Goal: Information Seeking & Learning: Learn about a topic

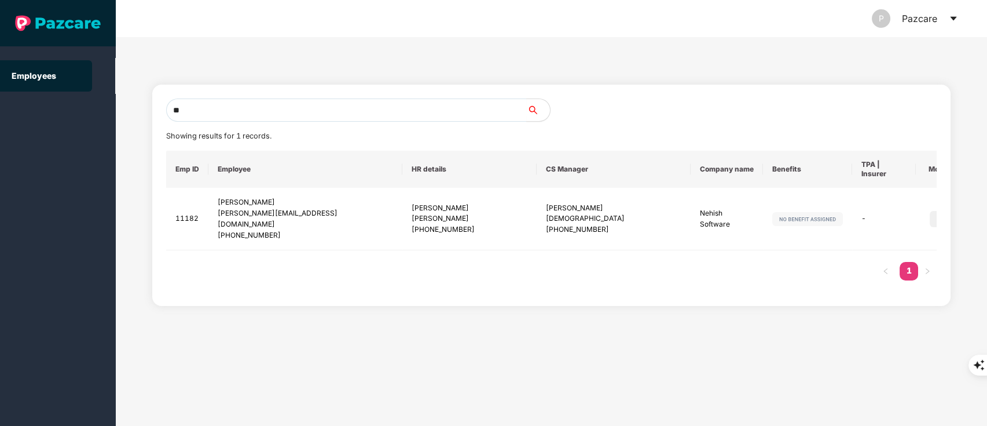
type input "*"
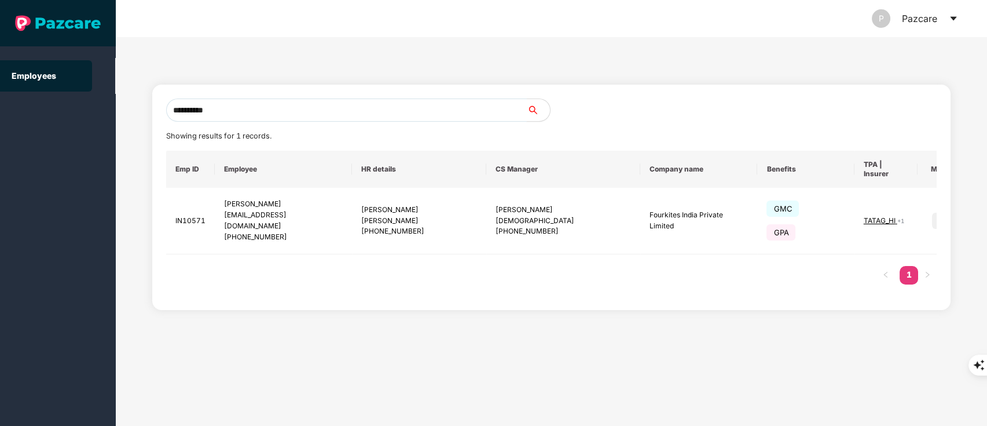
click at [249, 109] on input "**********" at bounding box center [346, 109] width 361 height 23
type input "*"
paste input "**********"
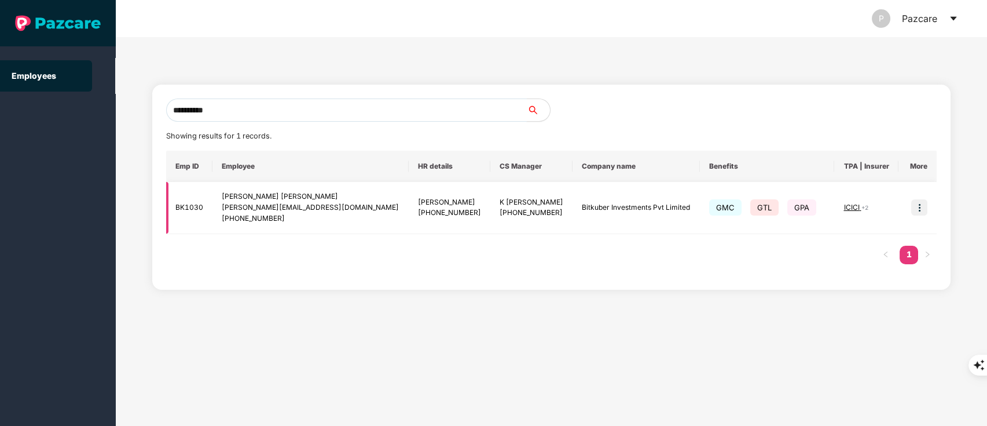
type input "**********"
click at [917, 204] on img at bounding box center [920, 207] width 16 height 16
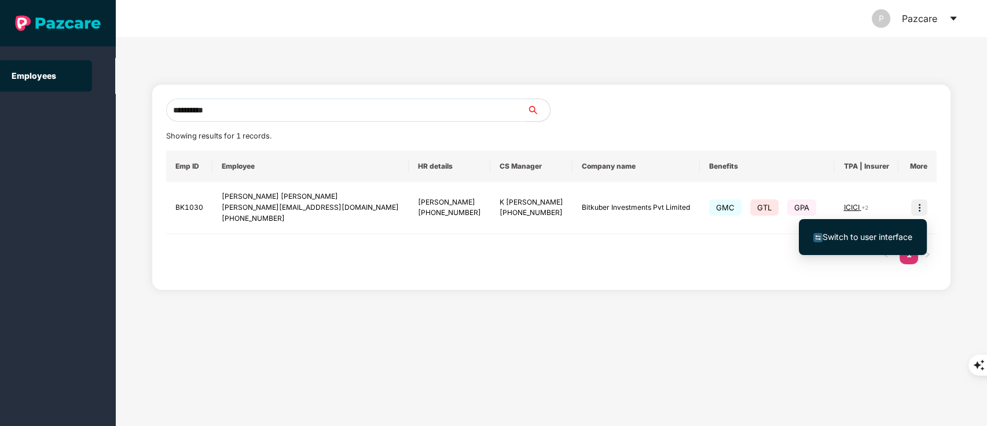
click at [865, 230] on span "Switch to user interface" at bounding box center [863, 236] width 99 height 13
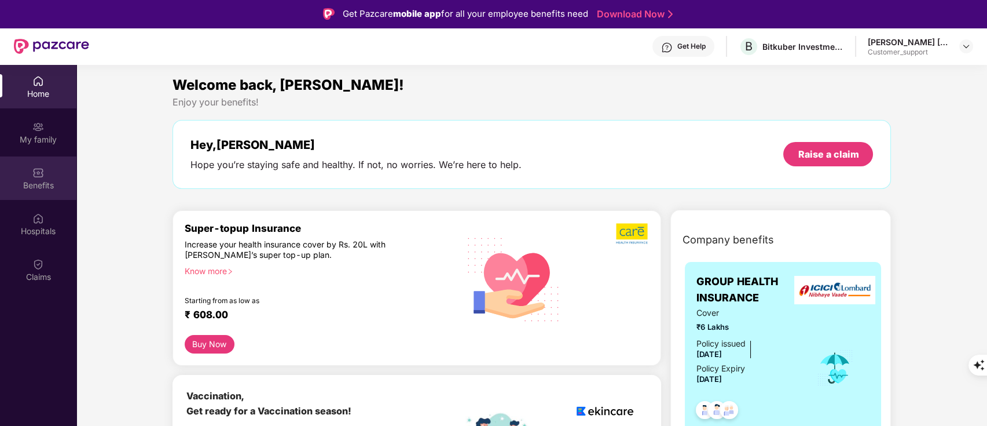
click at [38, 170] on img at bounding box center [38, 173] width 12 height 12
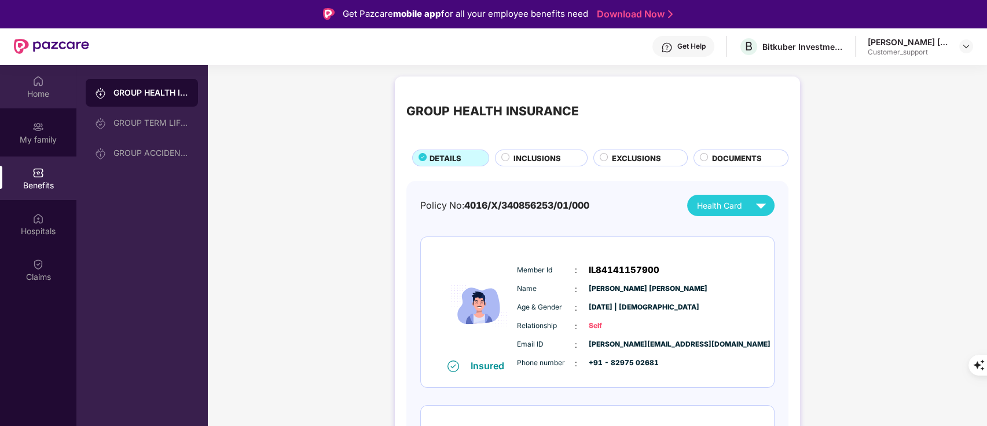
click at [14, 82] on div "Home" at bounding box center [38, 86] width 76 height 43
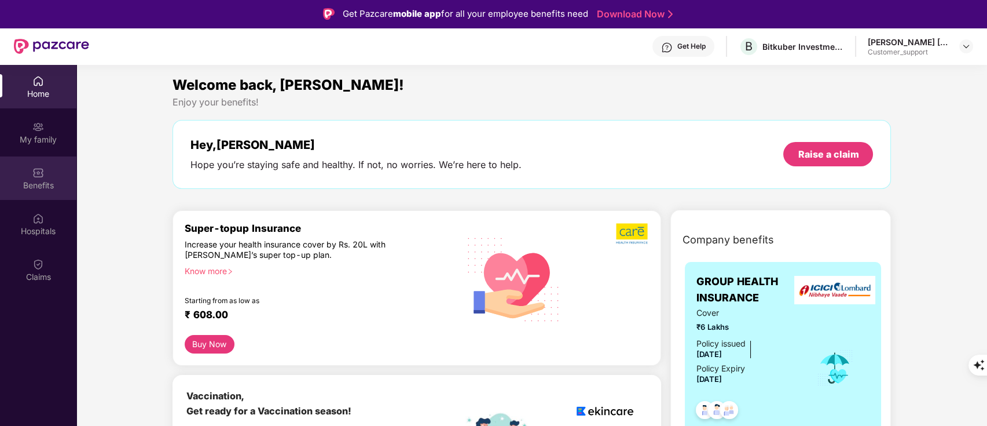
click at [24, 174] on div "Benefits" at bounding box center [38, 177] width 76 height 43
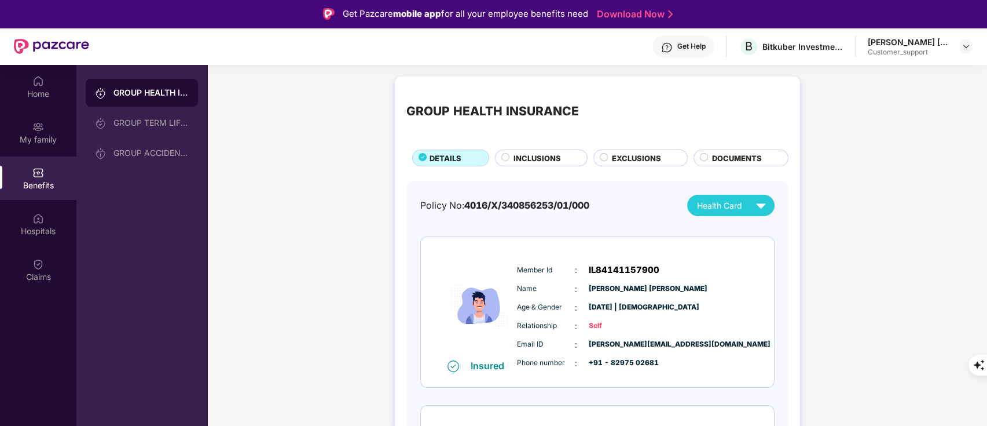
click at [540, 159] on span "INCLUSIONS" at bounding box center [537, 158] width 47 height 12
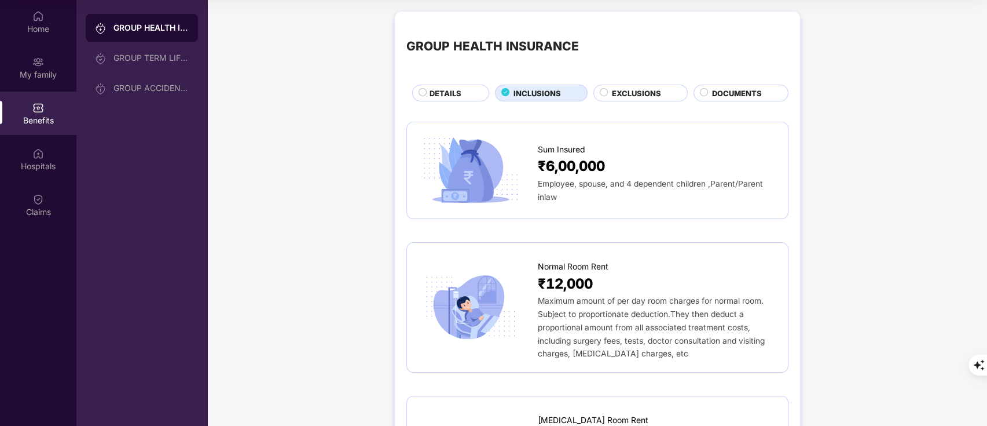
click at [444, 95] on span "DETAILS" at bounding box center [446, 93] width 32 height 12
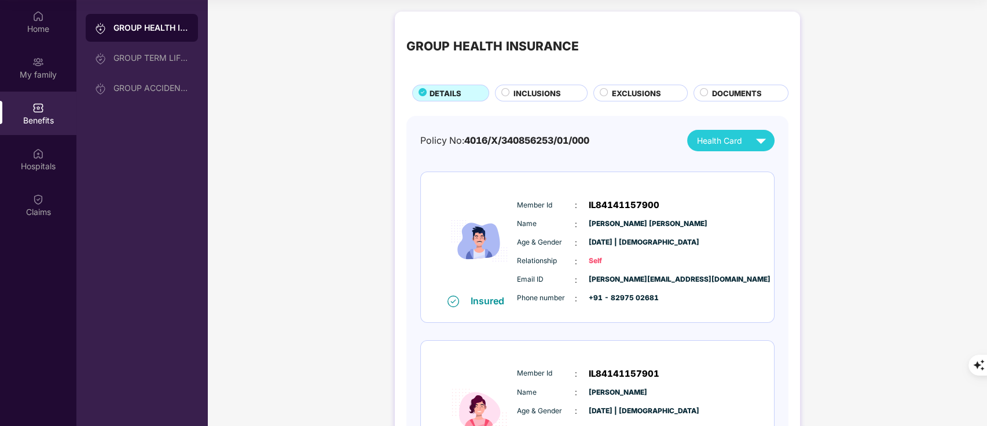
click at [535, 92] on span "INCLUSIONS" at bounding box center [537, 93] width 47 height 12
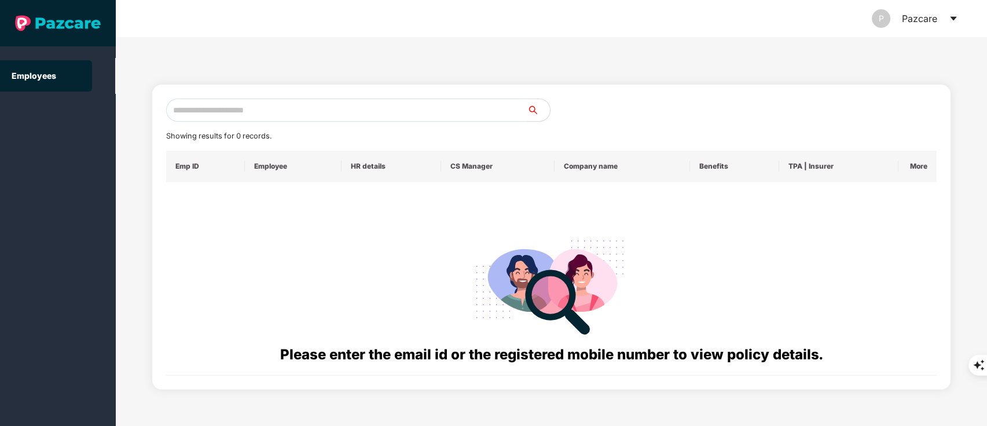
click at [263, 112] on input "text" at bounding box center [346, 109] width 361 height 23
paste input "**********"
type input "*"
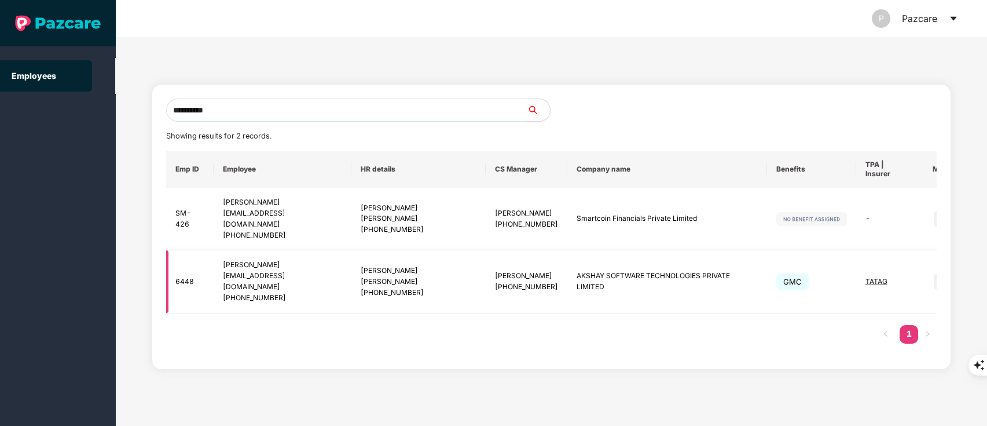
type input "**********"
click at [934, 273] on img at bounding box center [942, 281] width 16 height 16
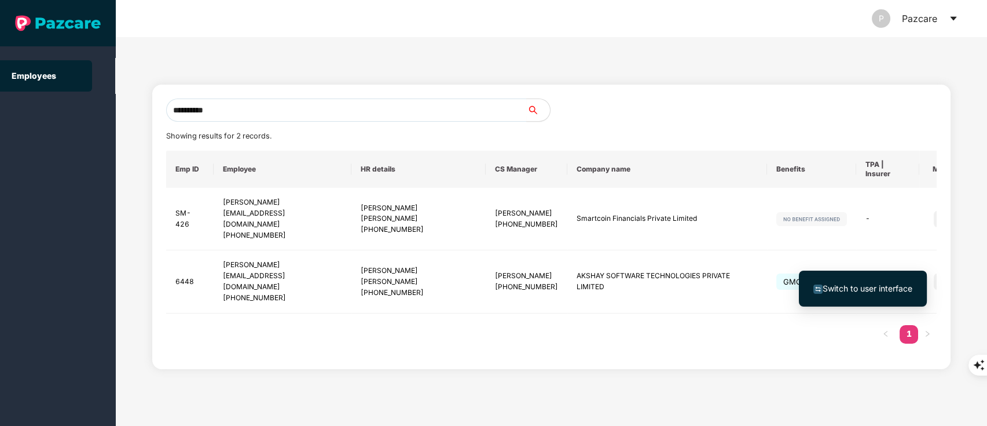
click at [854, 283] on span "Switch to user interface" at bounding box center [868, 288] width 90 height 10
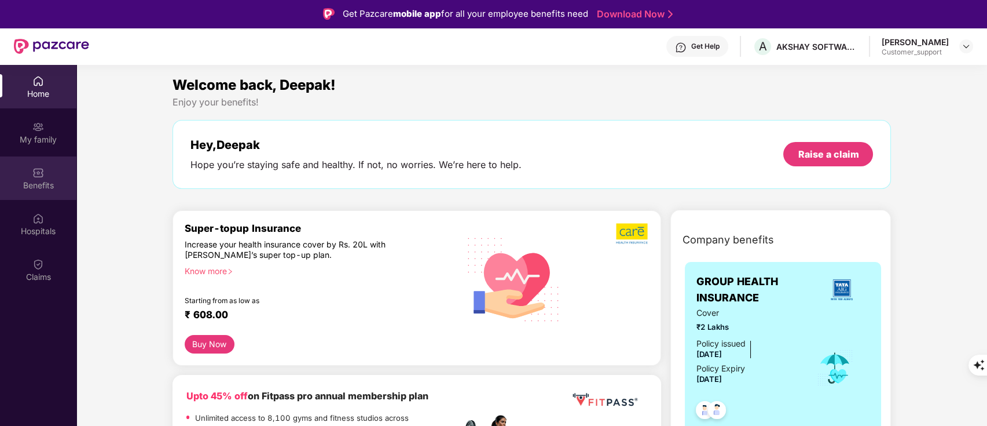
click at [60, 182] on div "Benefits" at bounding box center [38, 186] width 76 height 12
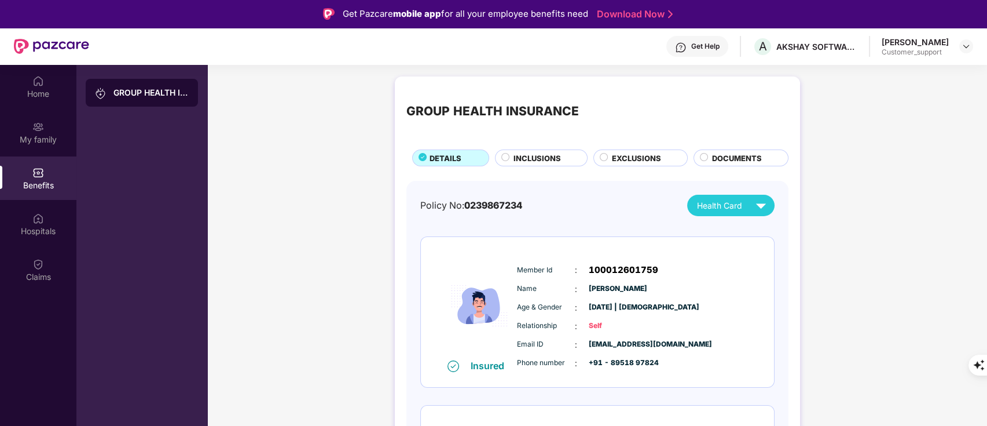
click at [538, 164] on div "INCLUSIONS" at bounding box center [545, 158] width 74 height 13
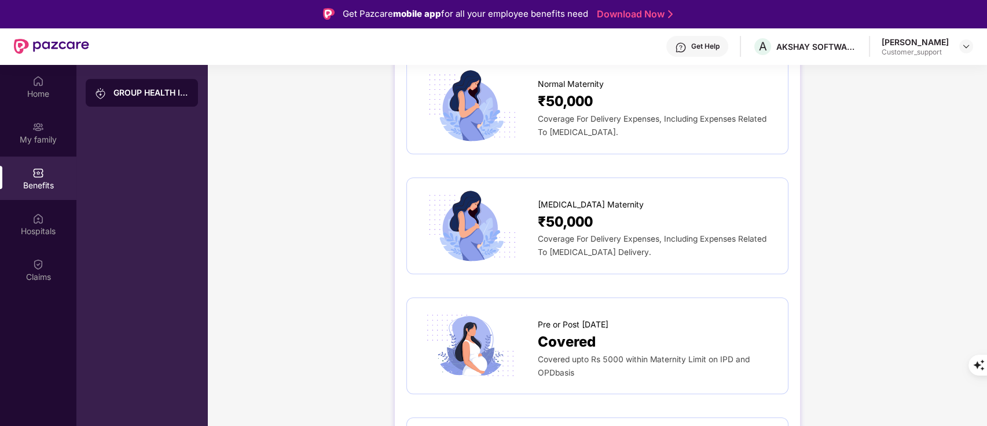
scroll to position [1212, 0]
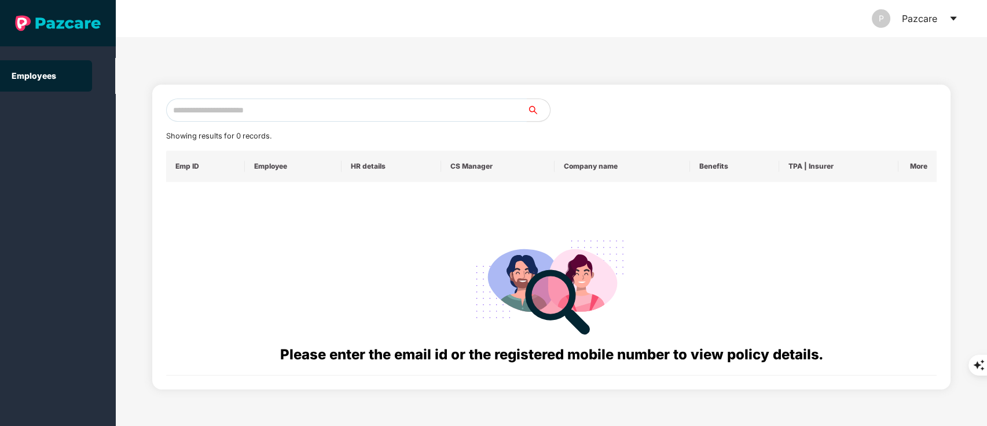
click at [256, 117] on input "text" at bounding box center [346, 109] width 361 height 23
paste input "**********"
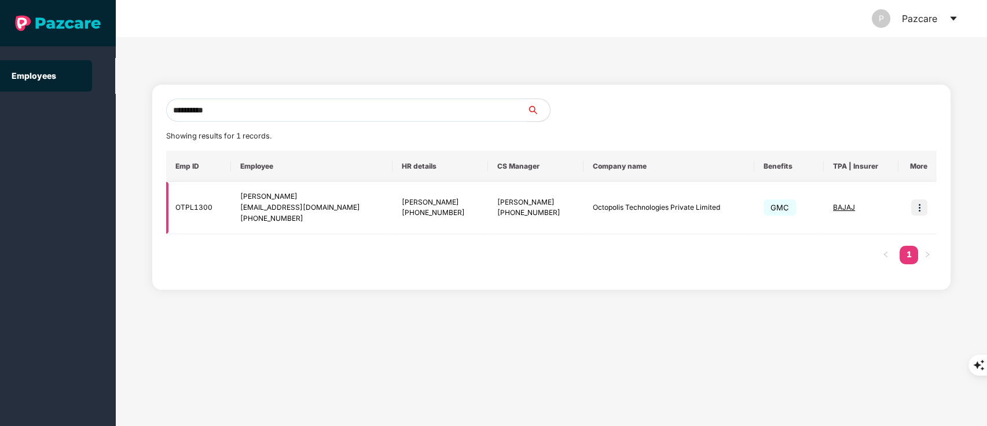
type input "**********"
click at [922, 210] on img at bounding box center [920, 207] width 16 height 16
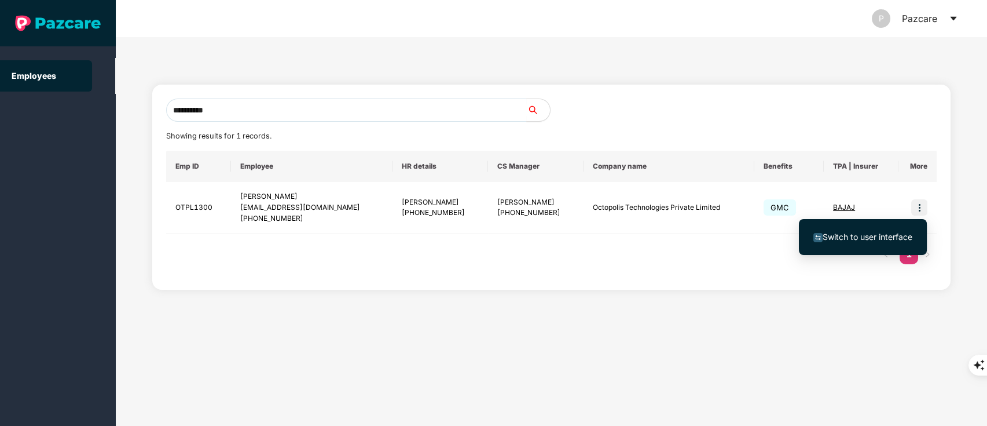
click at [869, 235] on span "Switch to user interface" at bounding box center [868, 237] width 90 height 10
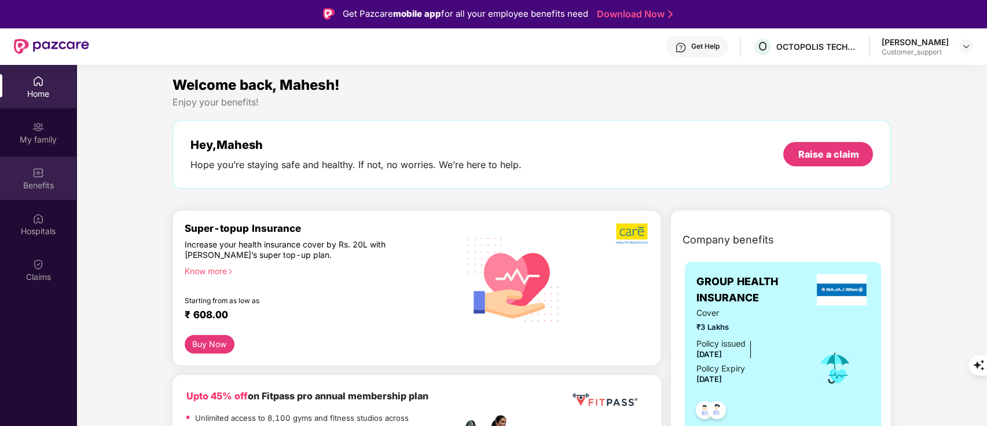
click at [38, 178] on div "Benefits" at bounding box center [38, 177] width 76 height 43
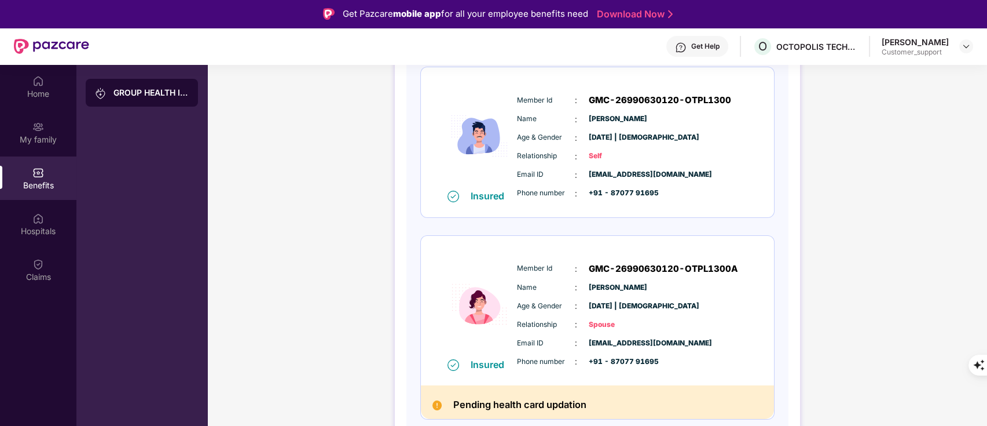
scroll to position [0, 0]
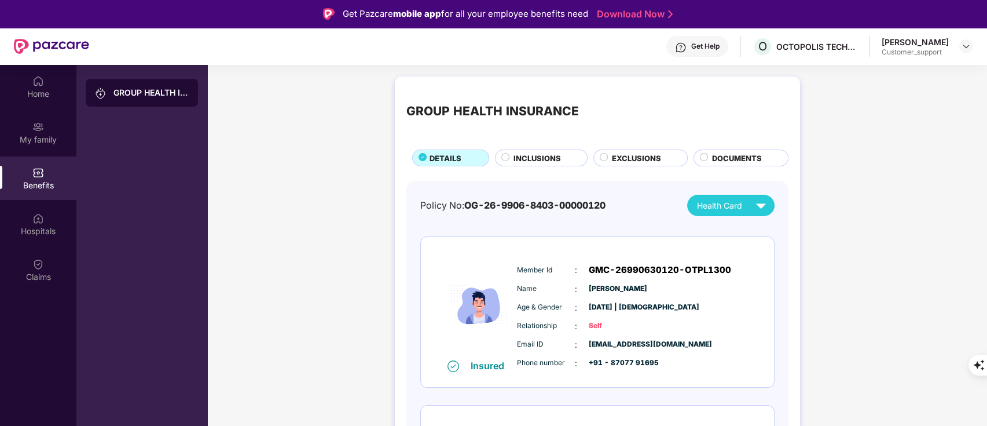
click at [541, 153] on span "INCLUSIONS" at bounding box center [537, 158] width 47 height 12
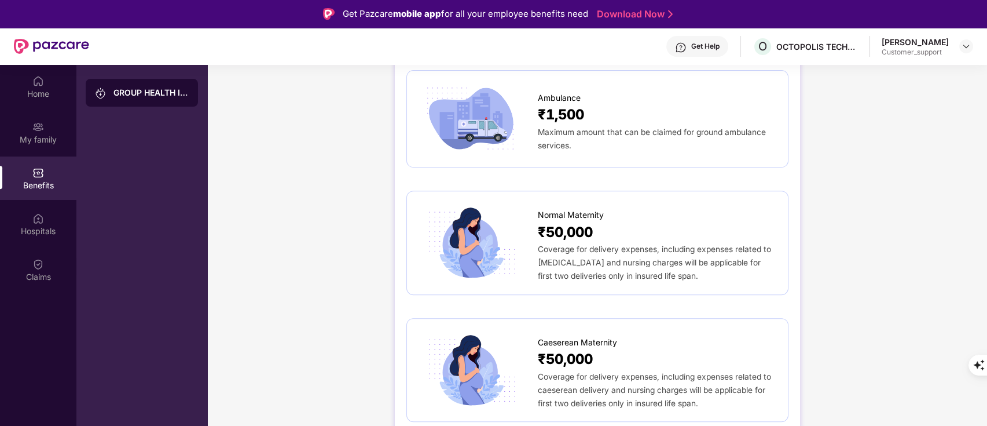
scroll to position [1126, 0]
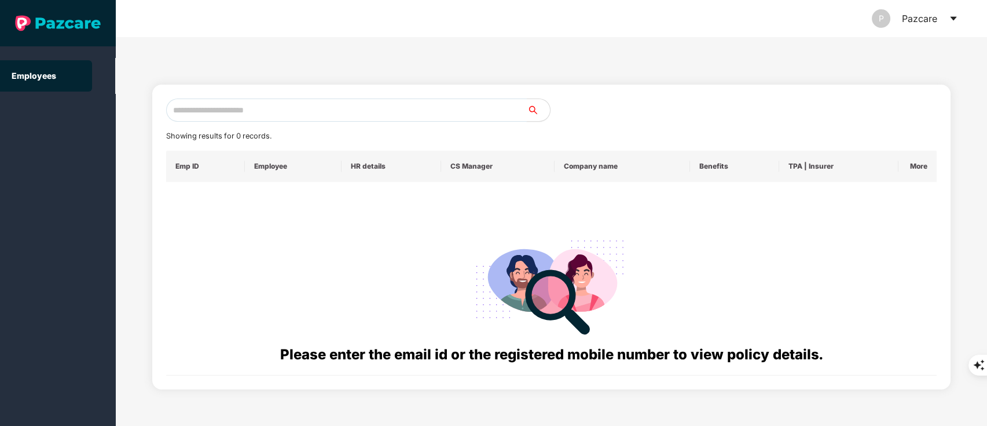
click at [306, 115] on input "text" at bounding box center [346, 109] width 361 height 23
paste input "**********"
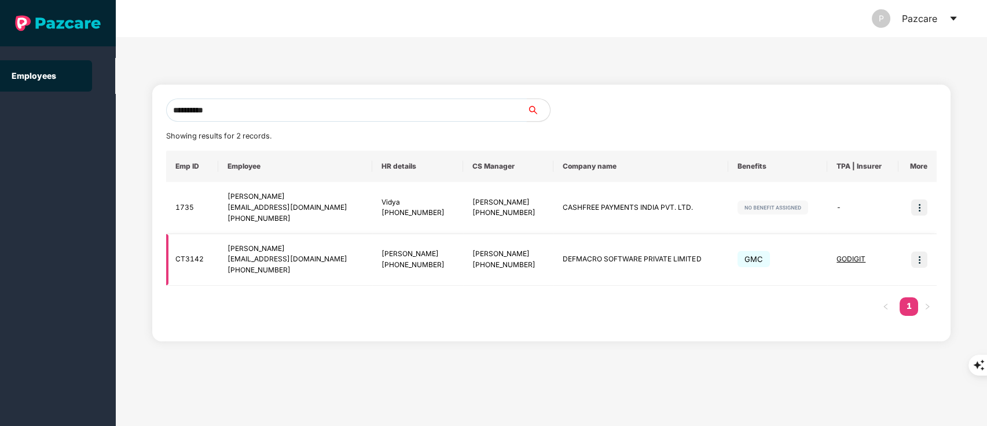
type input "**********"
click at [920, 258] on img at bounding box center [920, 259] width 16 height 16
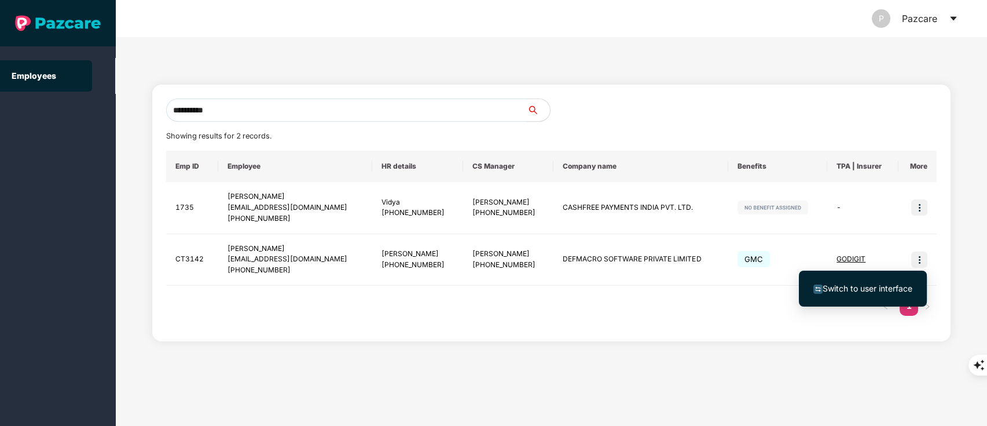
click at [859, 280] on li "Switch to user interface" at bounding box center [863, 288] width 128 height 24
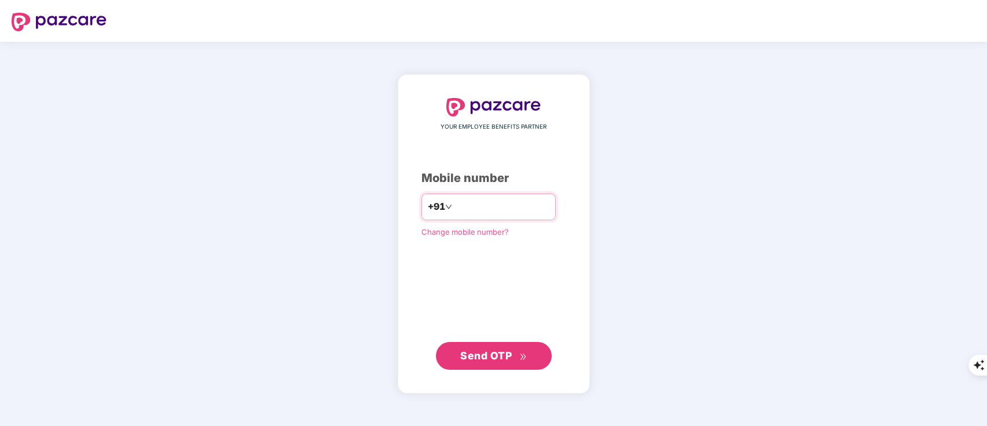
click at [481, 206] on input "number" at bounding box center [502, 206] width 95 height 19
type input "**********"
click at [511, 363] on span "Send OTP" at bounding box center [493, 355] width 67 height 16
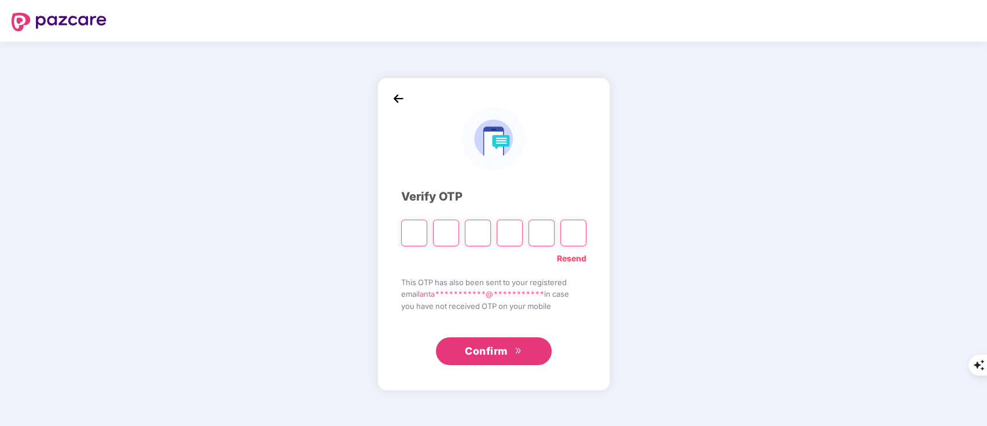
type input "*"
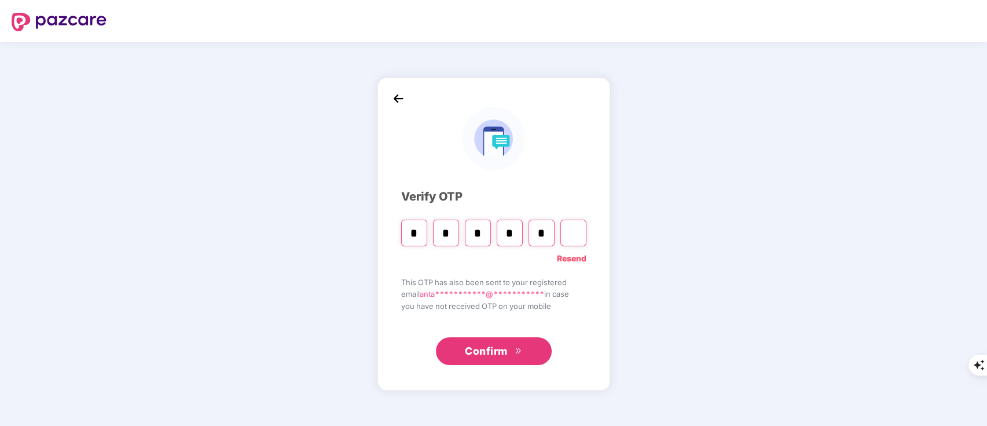
type input "*"
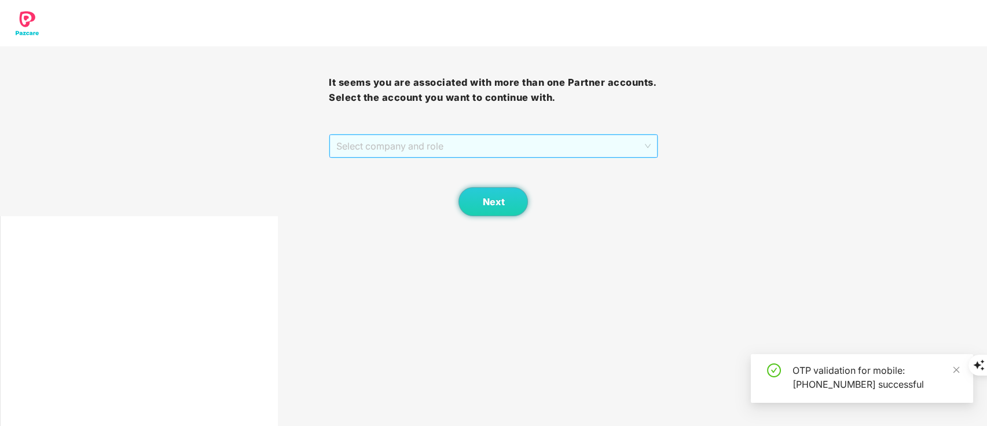
click at [411, 155] on span "Select company and role" at bounding box center [493, 146] width 314 height 22
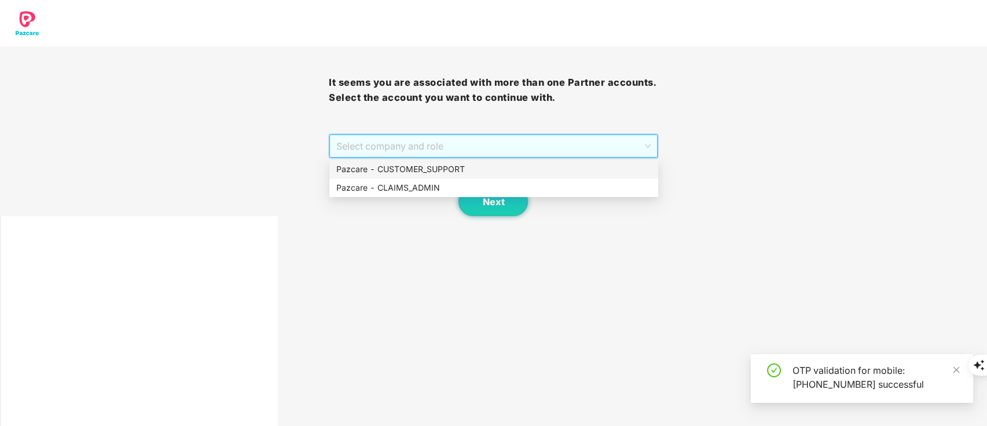
click at [413, 166] on div "Pazcare - CUSTOMER_SUPPORT" at bounding box center [493, 169] width 315 height 13
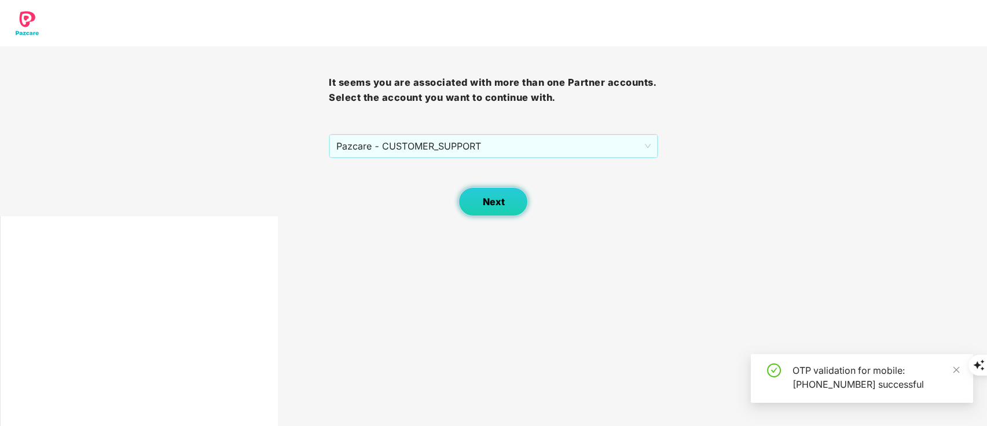
click at [497, 204] on span "Next" at bounding box center [493, 201] width 22 height 11
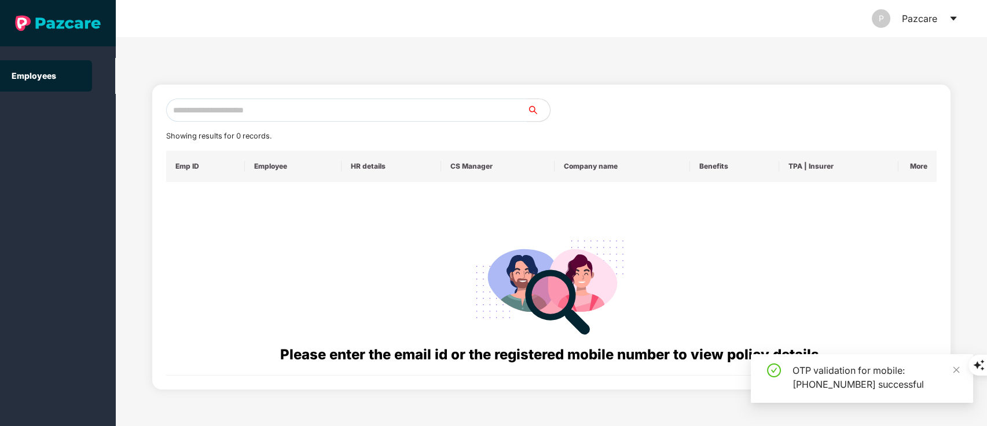
click at [232, 115] on input "text" at bounding box center [346, 109] width 361 height 23
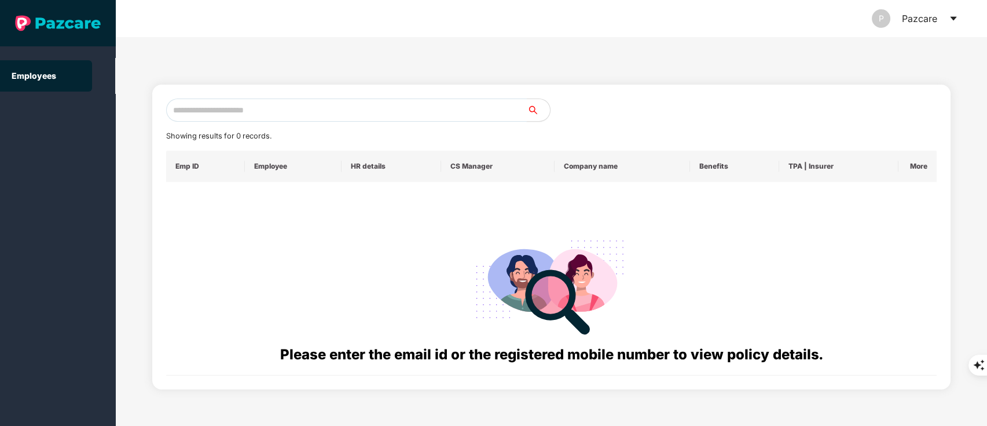
paste input "**********"
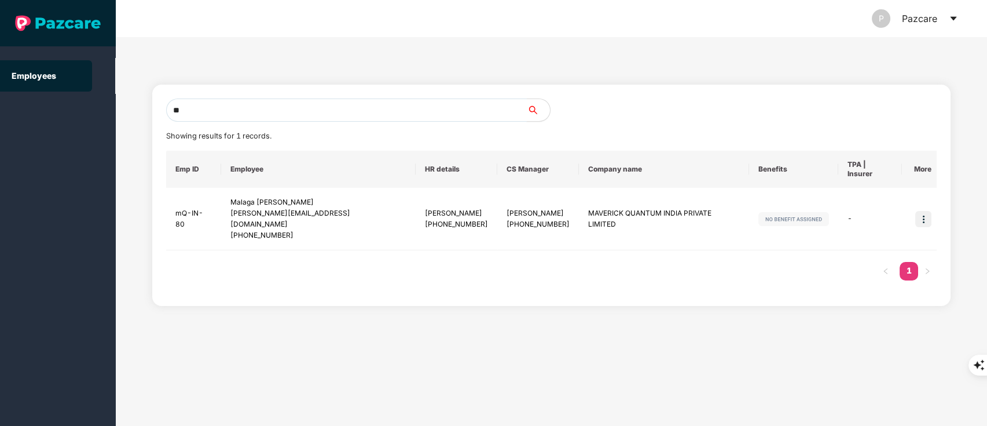
type input "*"
paste input "**********"
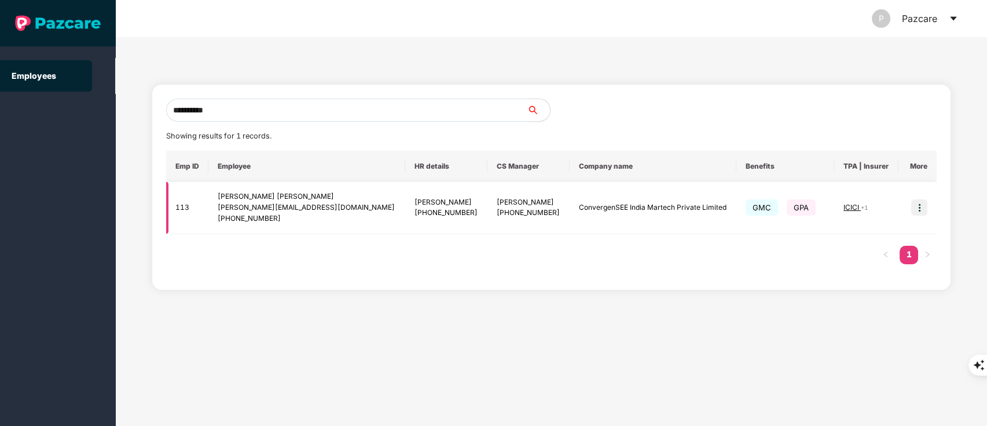
type input "**********"
click at [917, 216] on td at bounding box center [918, 208] width 39 height 52
click at [917, 204] on img at bounding box center [920, 207] width 16 height 16
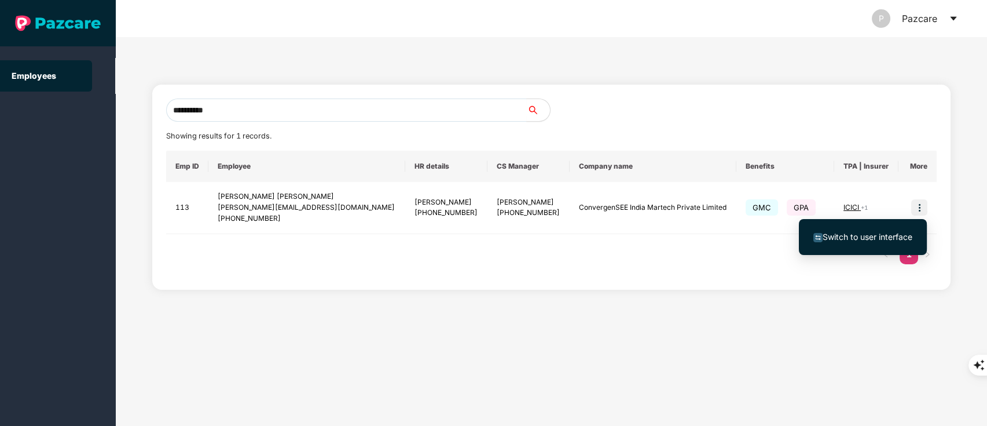
click at [871, 240] on span "Switch to user interface" at bounding box center [868, 237] width 90 height 10
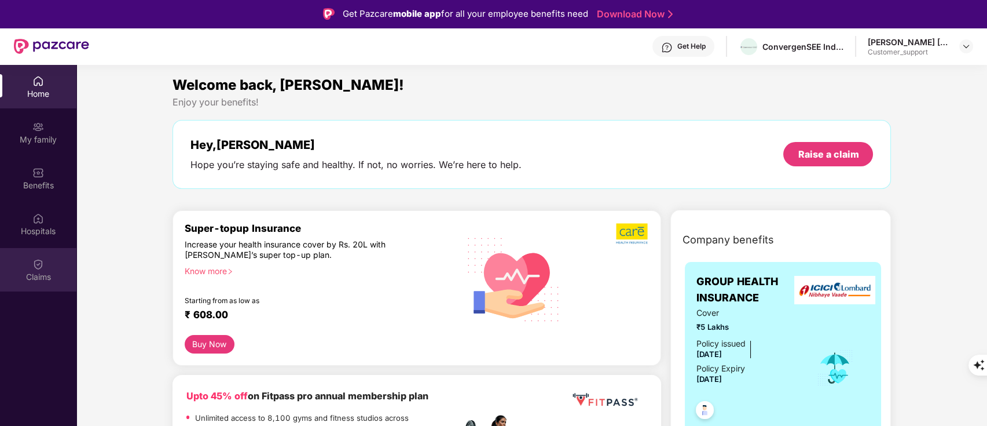
click at [33, 275] on div "Claims" at bounding box center [38, 277] width 76 height 12
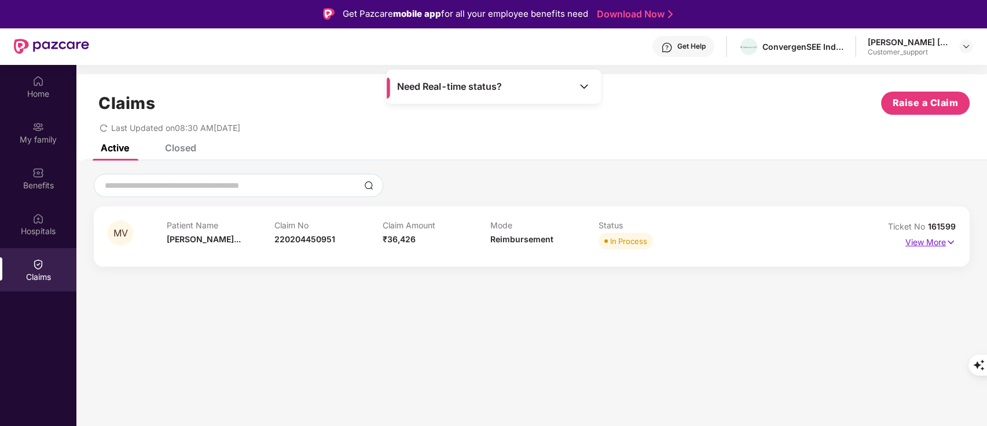
click at [942, 238] on p "View More" at bounding box center [931, 241] width 50 height 16
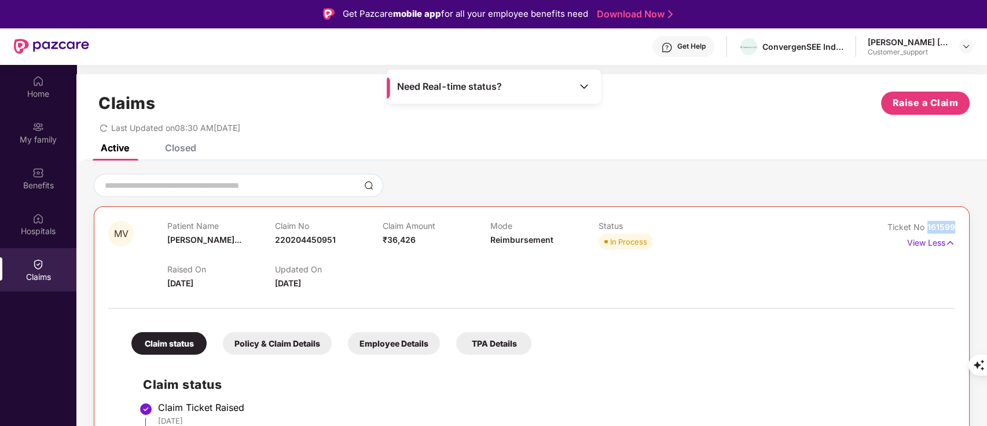
drag, startPoint x: 922, startPoint y: 227, endPoint x: 987, endPoint y: 225, distance: 65.5
click at [987, 225] on html "Get Pazcare mobile app for all your employee benefits need Download Now Get Hel…" at bounding box center [493, 213] width 987 height 426
copy span "161599"
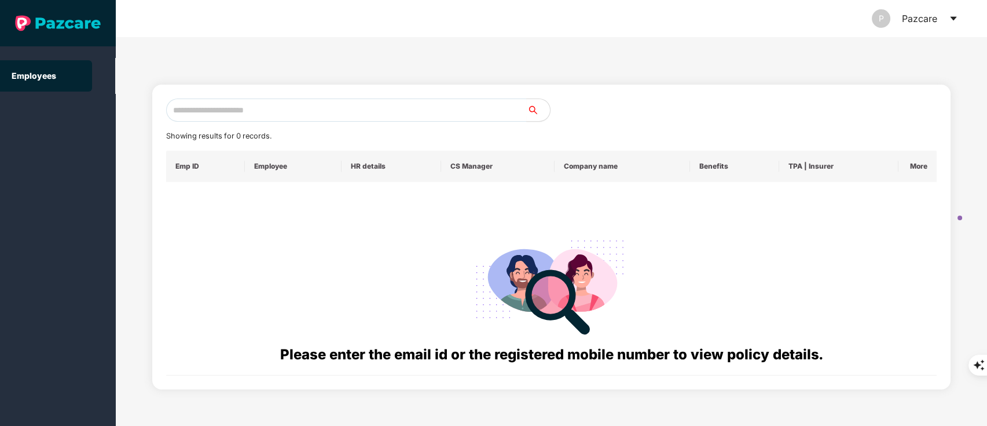
click at [950, 13] on div "P Pazcare" at bounding box center [915, 18] width 86 height 37
click at [950, 18] on icon "caret-down" at bounding box center [953, 18] width 9 height 9
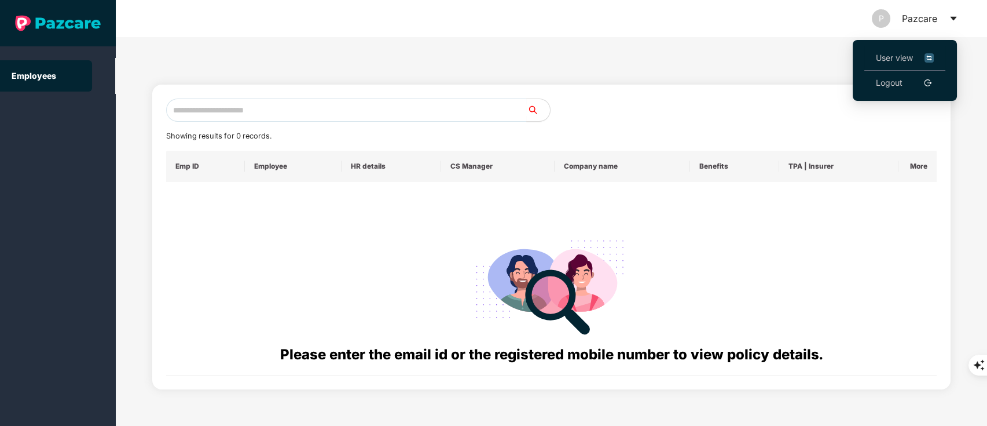
click at [908, 58] on span "User view" at bounding box center [905, 58] width 58 height 13
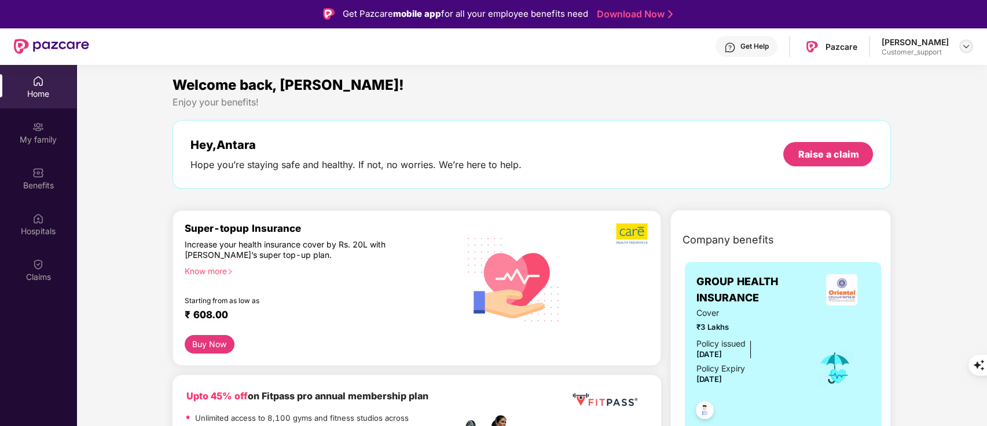
click at [960, 46] on div at bounding box center [967, 46] width 14 height 14
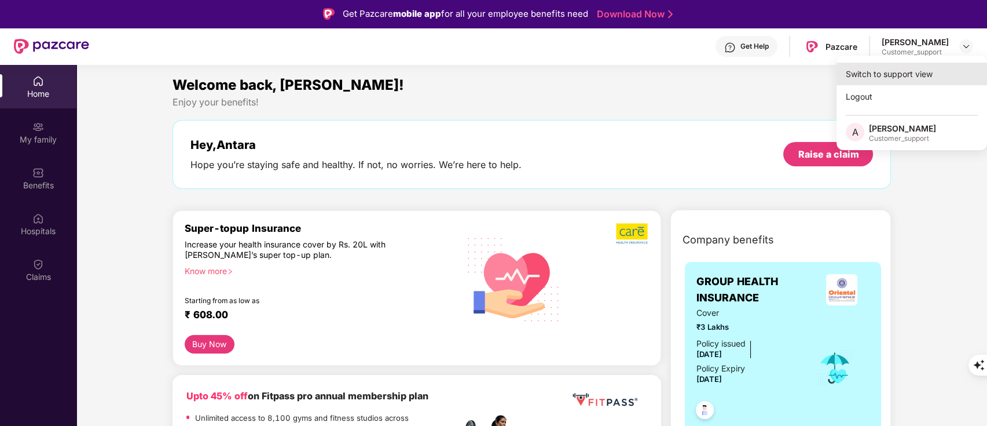
click at [928, 78] on div "Switch to support view" at bounding box center [912, 74] width 151 height 23
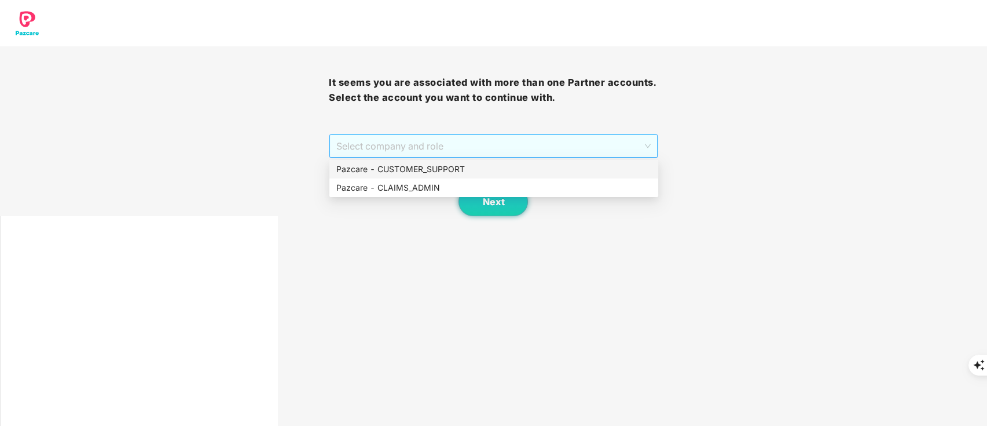
click at [554, 137] on span "Select company and role" at bounding box center [493, 146] width 314 height 22
click at [495, 185] on div "Pazcare - CLAIMS_ADMIN" at bounding box center [493, 187] width 315 height 13
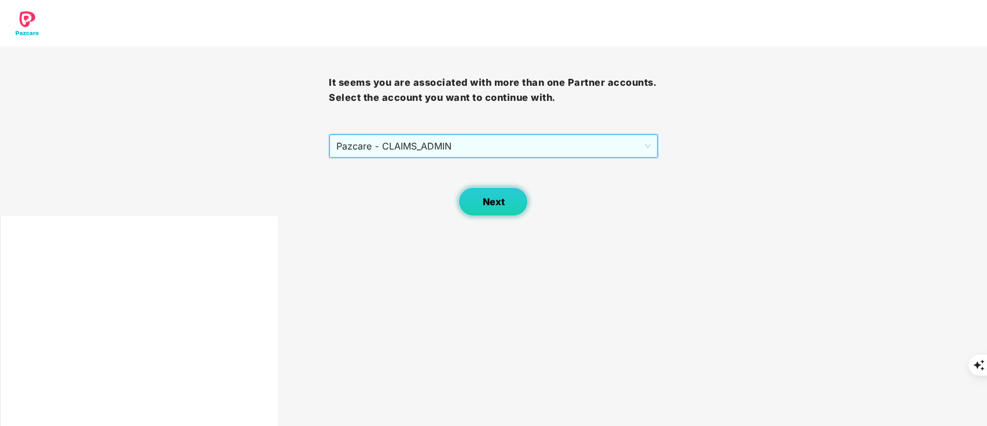
click at [488, 204] on span "Next" at bounding box center [493, 201] width 22 height 11
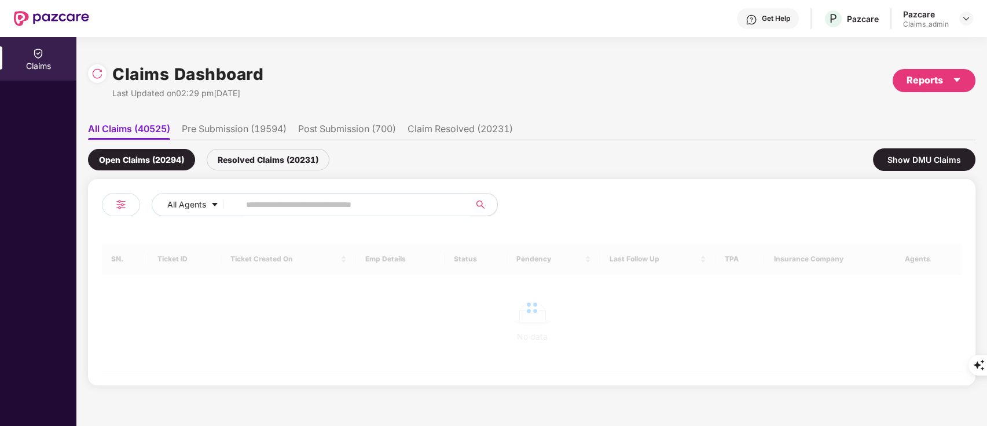
click at [334, 213] on span at bounding box center [350, 204] width 237 height 23
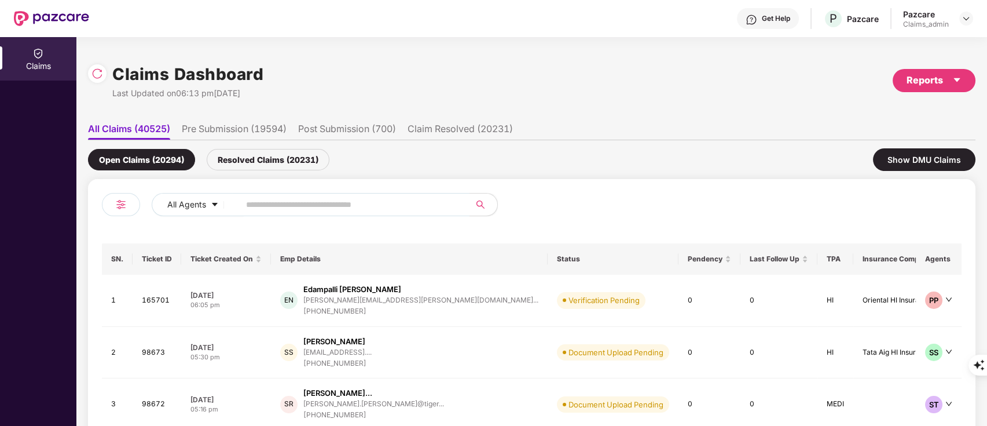
click at [334, 213] on span at bounding box center [350, 204] width 237 height 23
paste input "*******"
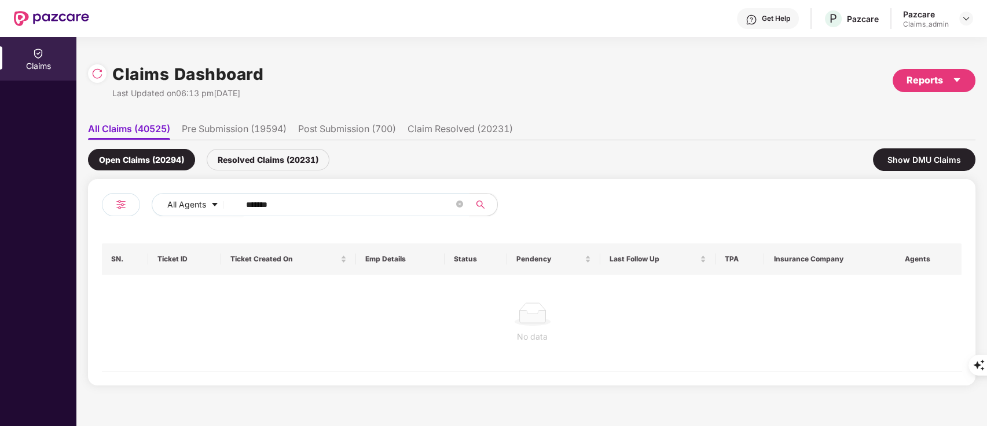
click at [253, 204] on input "*******" at bounding box center [350, 204] width 208 height 17
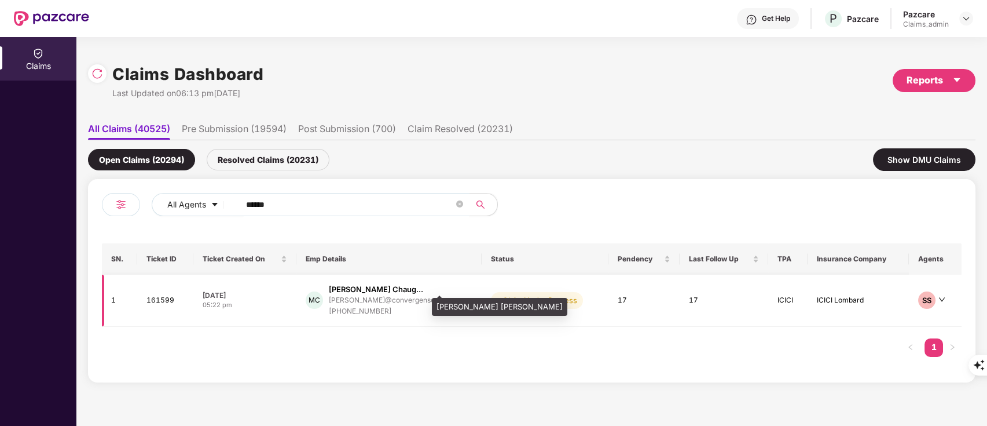
type input "******"
click at [403, 287] on div "[PERSON_NAME] Chaug..." at bounding box center [376, 289] width 94 height 11
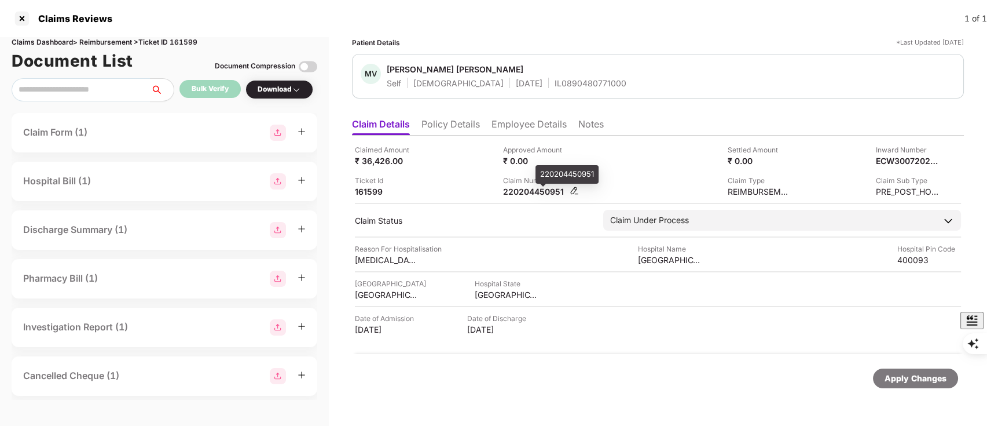
click at [515, 196] on div "220204450951" at bounding box center [535, 191] width 64 height 11
copy div "220204450951"
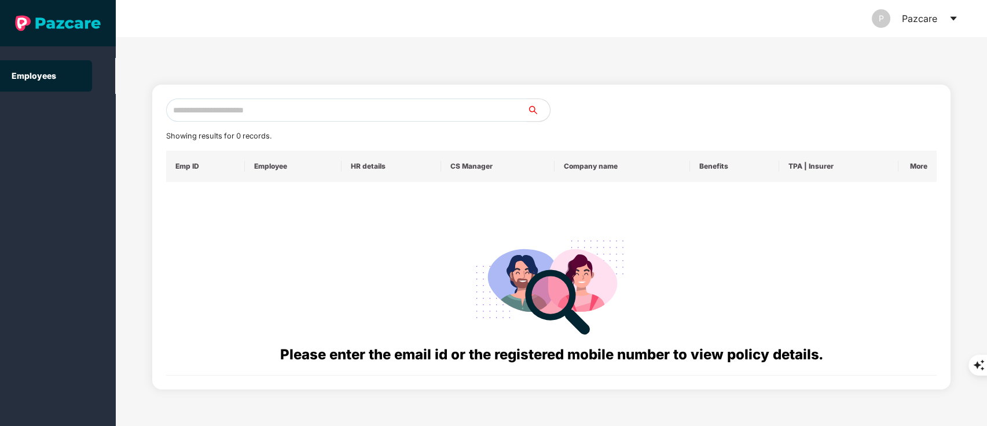
click at [221, 104] on input "text" at bounding box center [346, 109] width 361 height 23
paste input "**********"
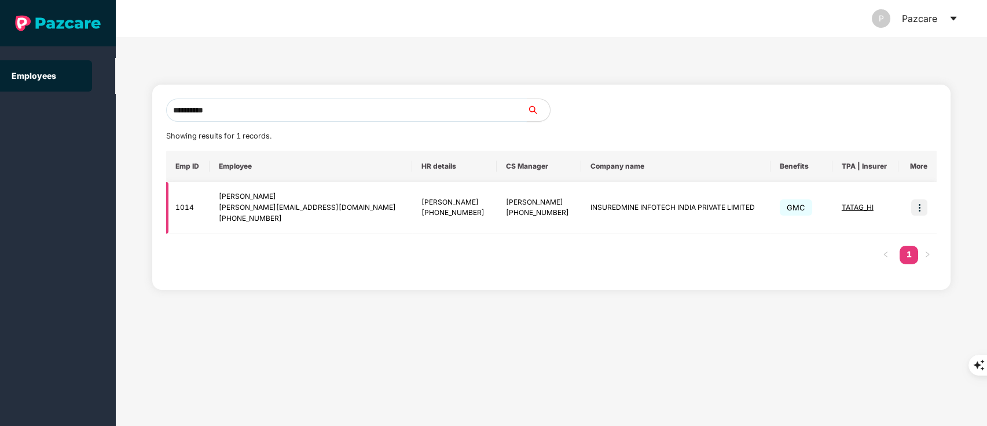
type input "**********"
click at [917, 204] on img at bounding box center [920, 207] width 16 height 16
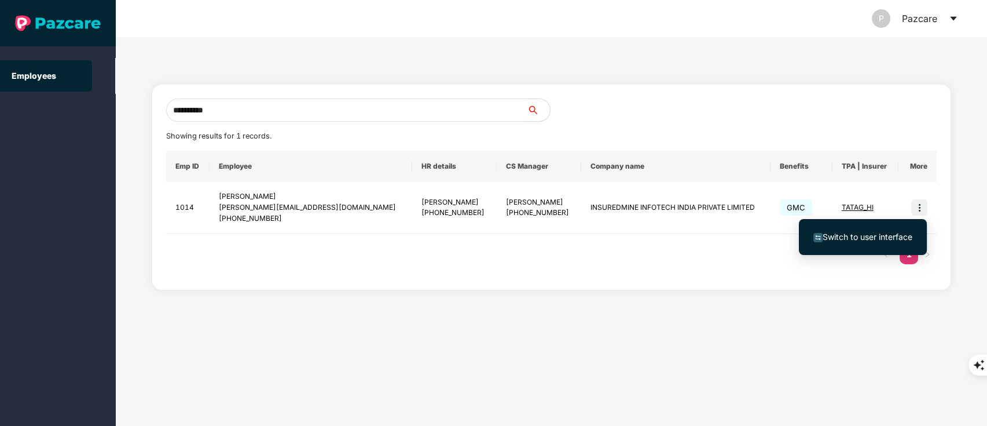
click at [896, 233] on span "Switch to user interface" at bounding box center [868, 237] width 90 height 10
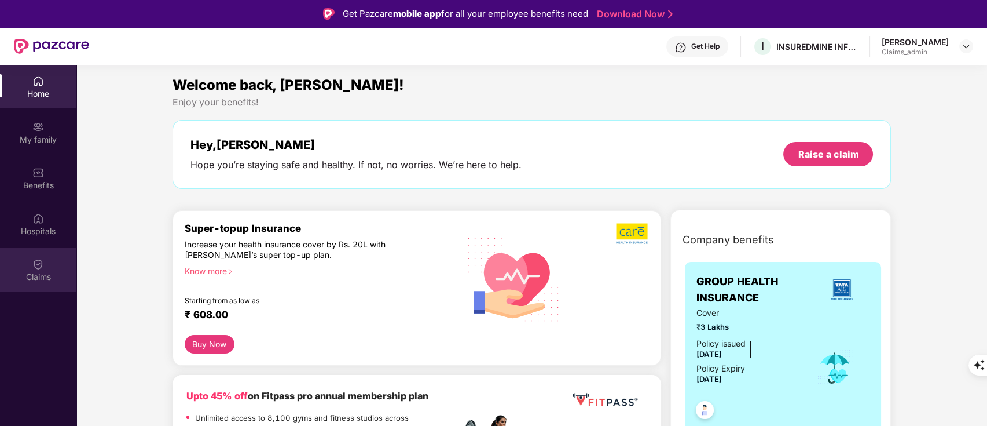
click at [29, 262] on div "Claims" at bounding box center [38, 269] width 76 height 43
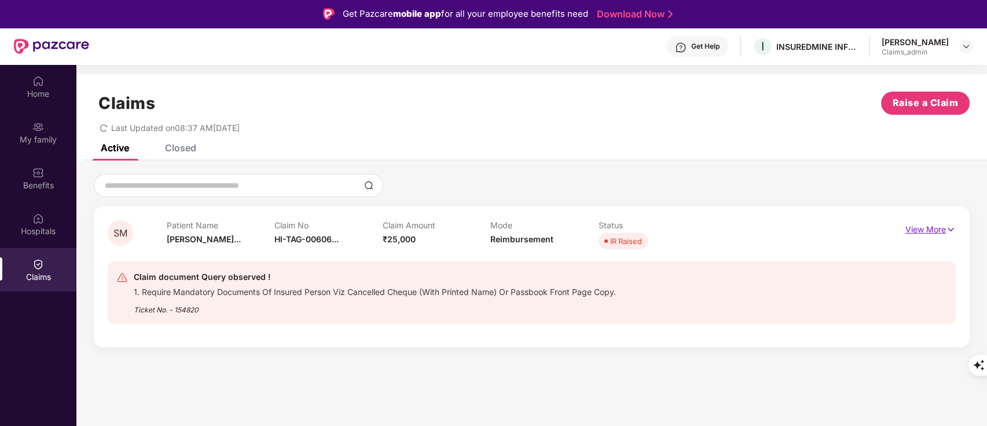
click at [920, 225] on p "View More" at bounding box center [931, 228] width 50 height 16
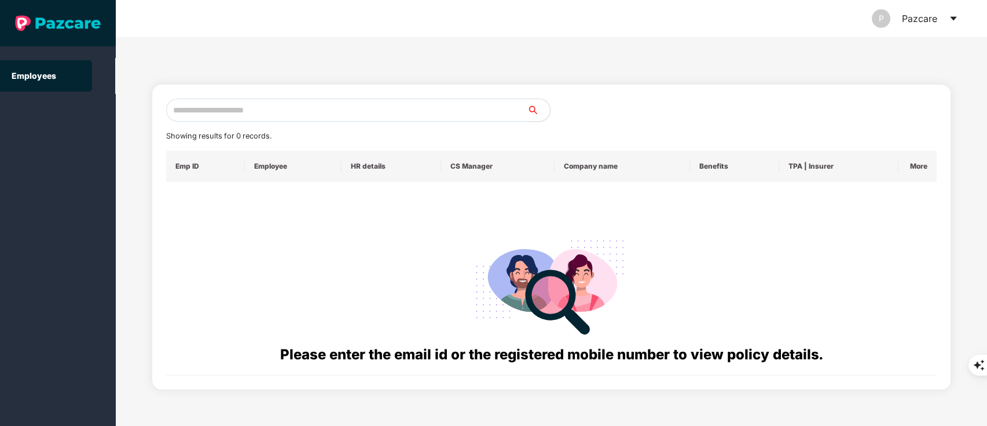
click at [190, 104] on input "text" at bounding box center [346, 109] width 361 height 23
paste input "**********"
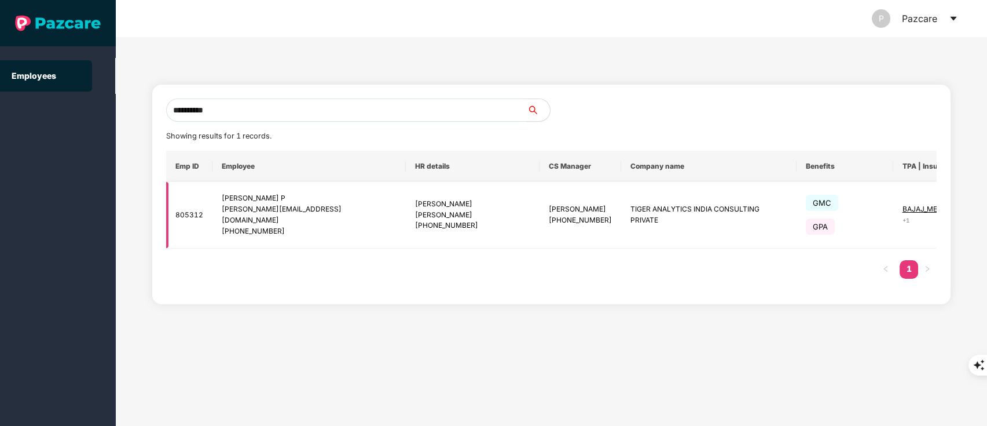
type input "**********"
click at [979, 210] on img at bounding box center [987, 215] width 16 height 16
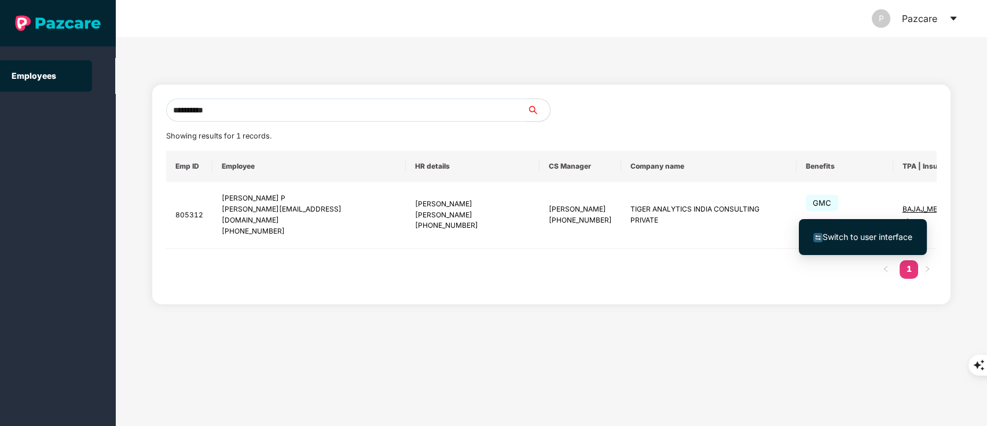
click at [862, 239] on span "Switch to user interface" at bounding box center [868, 237] width 90 height 10
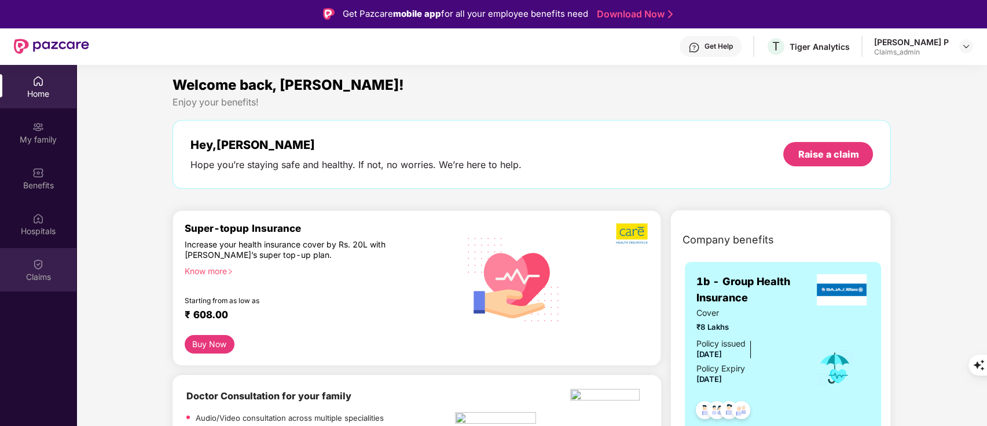
click at [36, 261] on img at bounding box center [38, 264] width 12 height 12
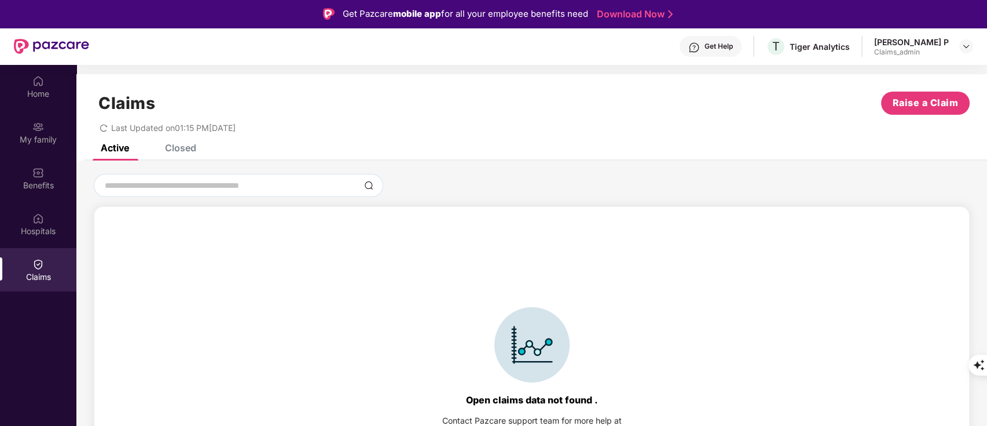
click at [190, 142] on div "Claims Raise a Claim Last Updated on 01:15 PM[DATE]" at bounding box center [531, 109] width 911 height 70
click at [186, 150] on div "Closed" at bounding box center [180, 148] width 31 height 12
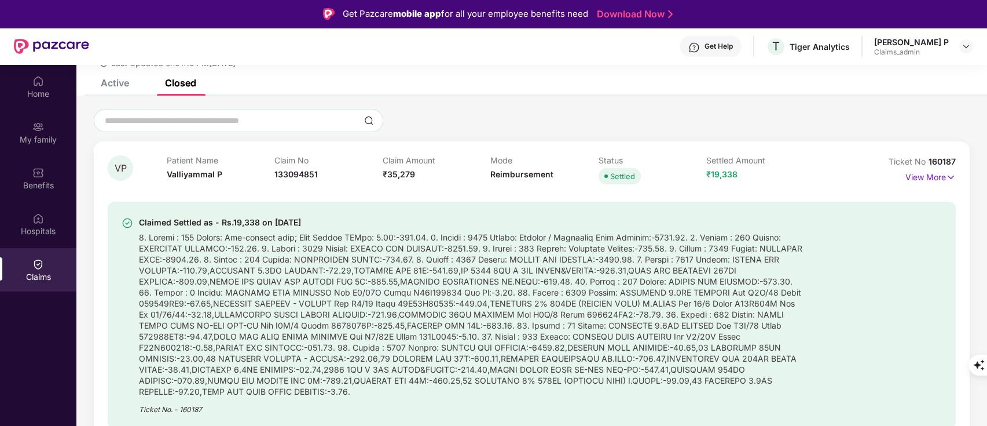
scroll to position [287, 0]
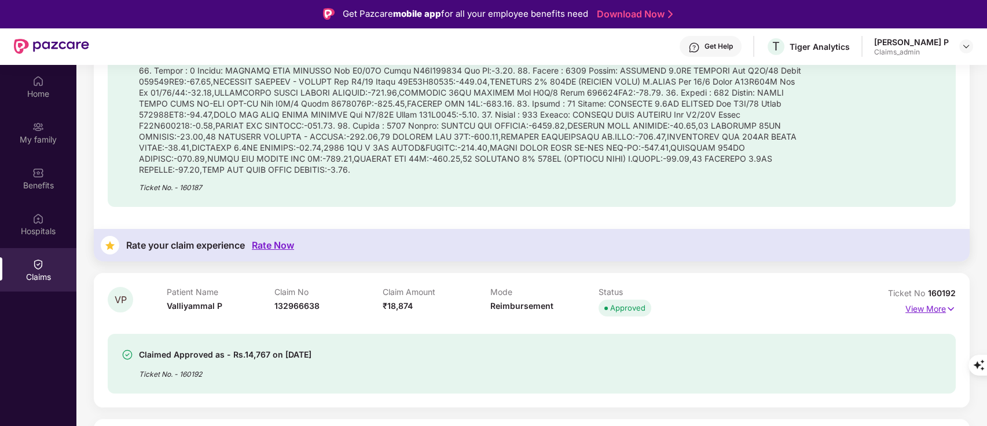
click at [921, 309] on p "View More" at bounding box center [931, 307] width 50 height 16
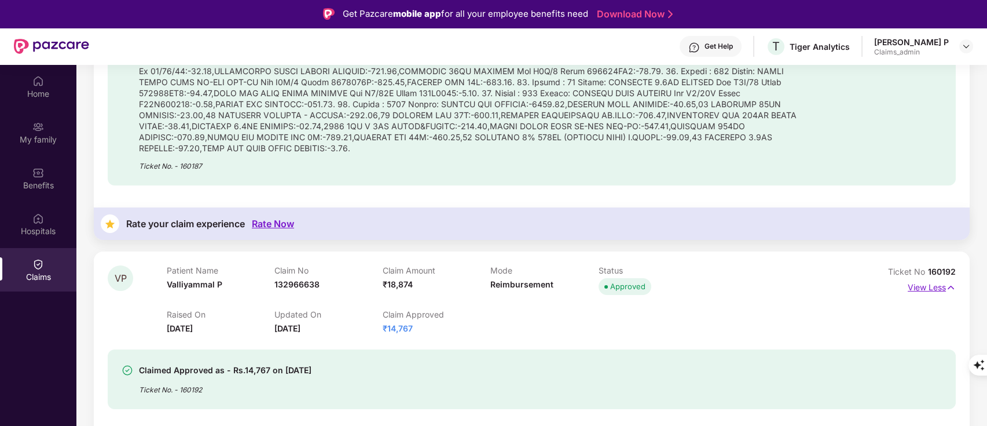
scroll to position [308, 0]
drag, startPoint x: 927, startPoint y: 272, endPoint x: 971, endPoint y: 262, distance: 45.7
copy span "160192"
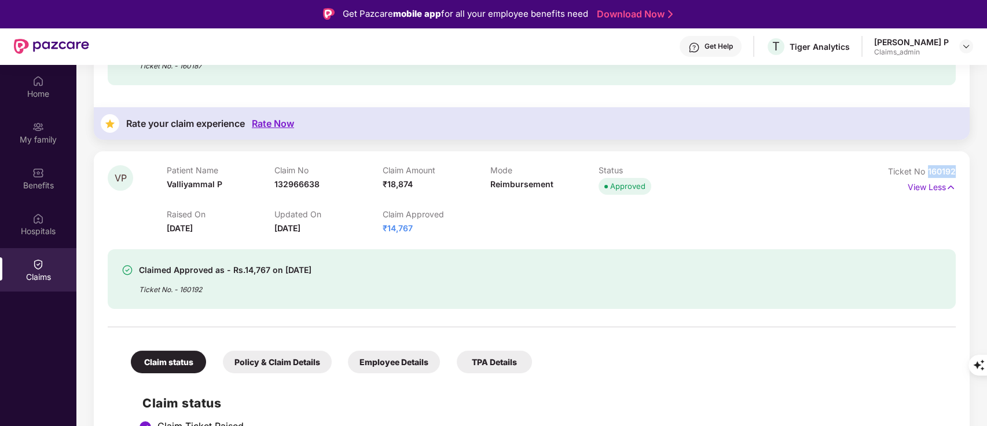
scroll to position [409, 0]
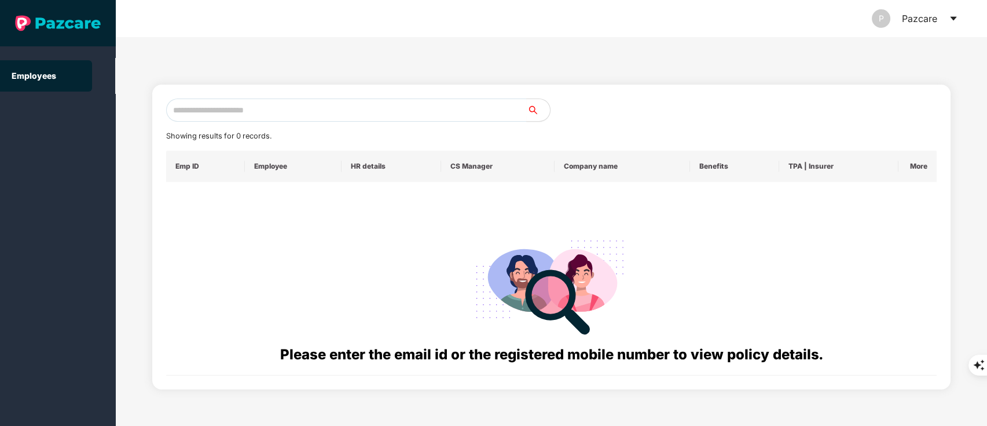
click at [208, 123] on div "Showing results for 0 records. Emp ID Employee HR details CS Manager Company na…" at bounding box center [551, 236] width 771 height 277
click at [211, 112] on input "text" at bounding box center [346, 109] width 361 height 23
paste input "**********"
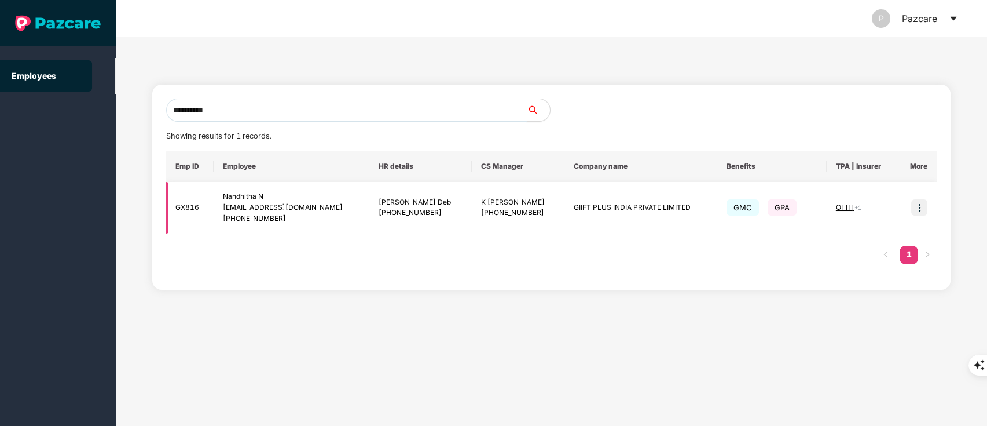
type input "**********"
click at [917, 206] on img at bounding box center [920, 207] width 16 height 16
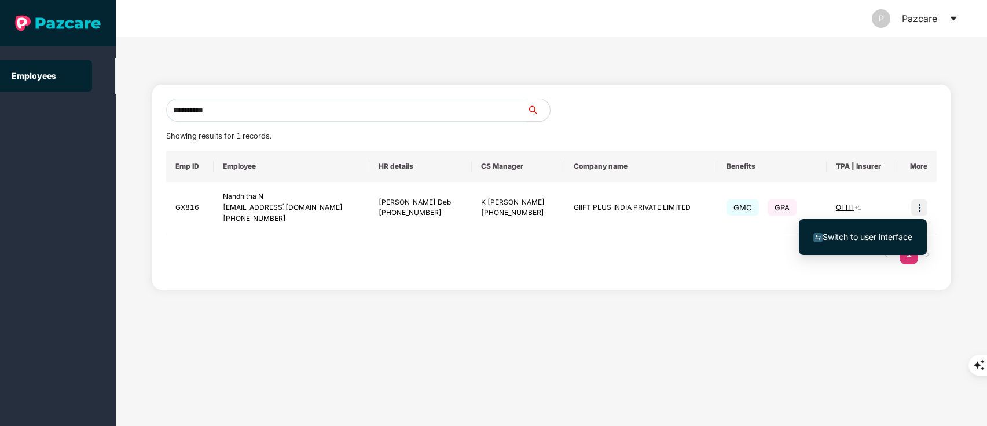
click at [862, 230] on span "Switch to user interface" at bounding box center [863, 236] width 99 height 13
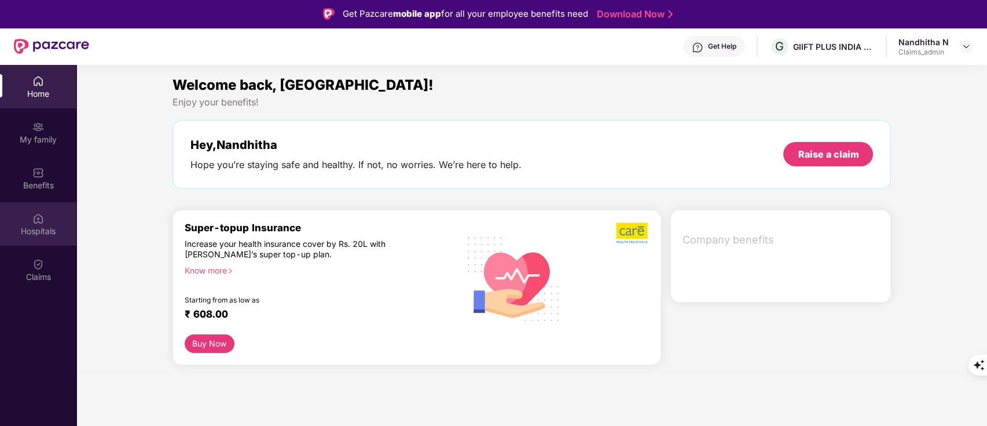
click at [30, 223] on div "Hospitals" at bounding box center [38, 223] width 76 height 43
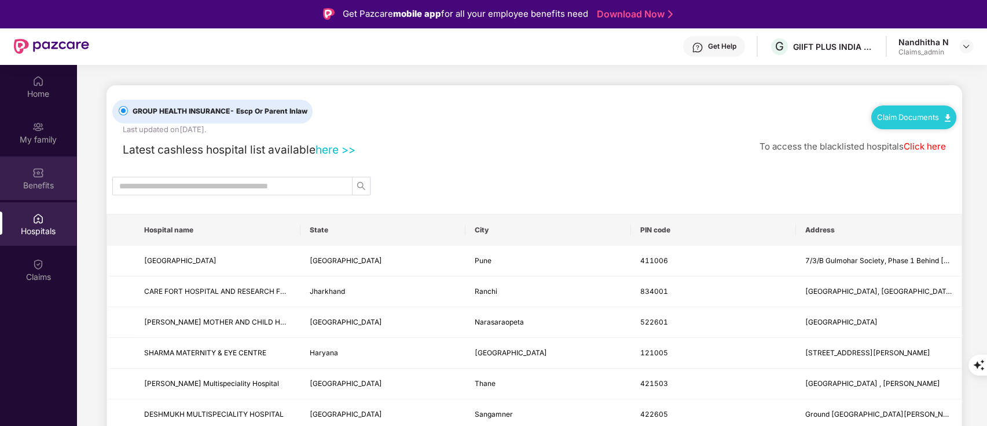
click at [41, 178] on div "Benefits" at bounding box center [38, 177] width 76 height 43
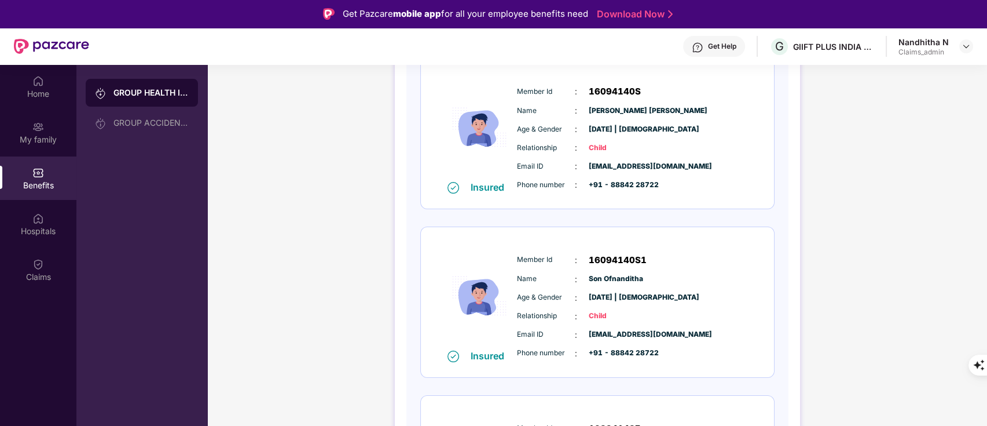
scroll to position [0, 0]
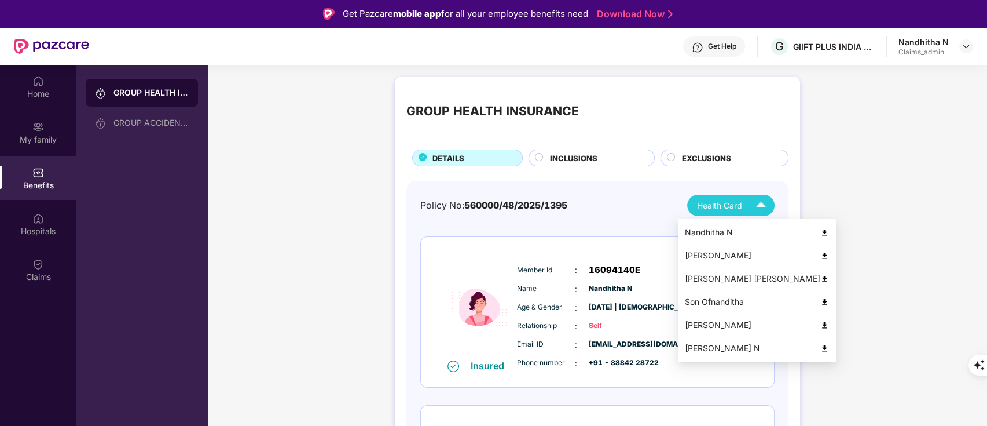
click at [821, 300] on img at bounding box center [825, 302] width 9 height 9
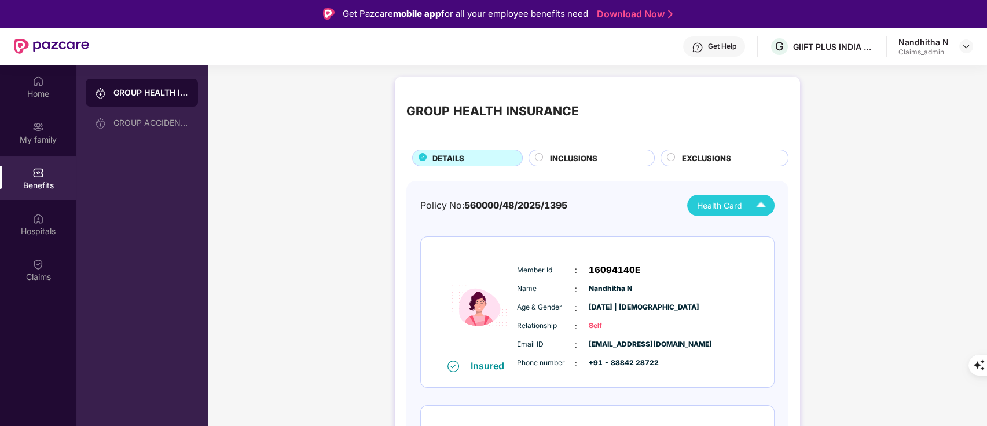
click at [711, 48] on div "Get Help" at bounding box center [722, 46] width 28 height 9
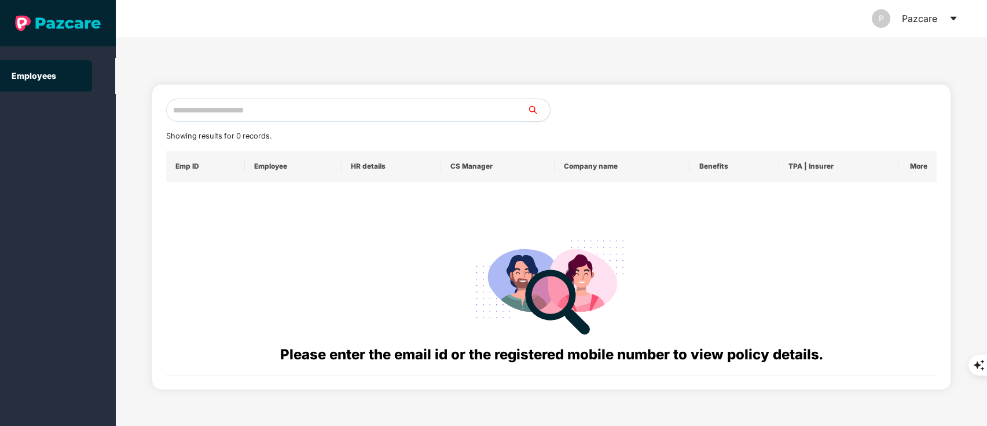
click at [263, 104] on input "text" at bounding box center [346, 109] width 361 height 23
paste input "**********"
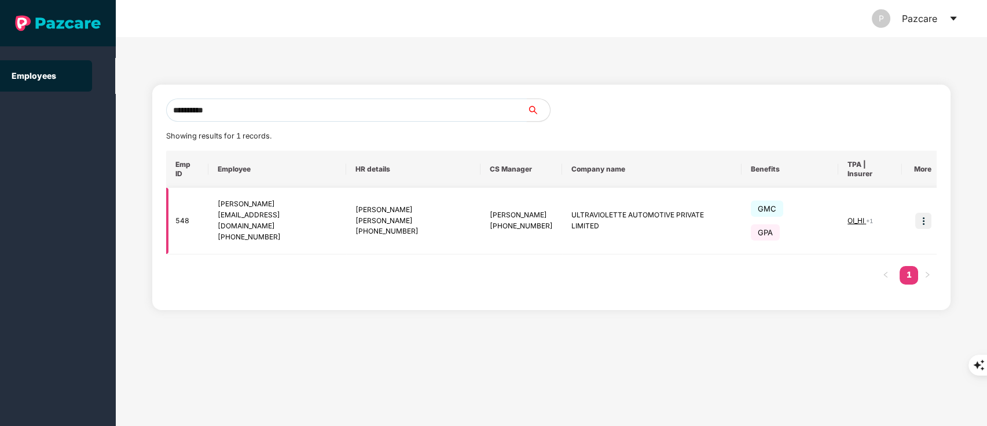
type input "**********"
click at [918, 213] on img at bounding box center [924, 221] width 16 height 16
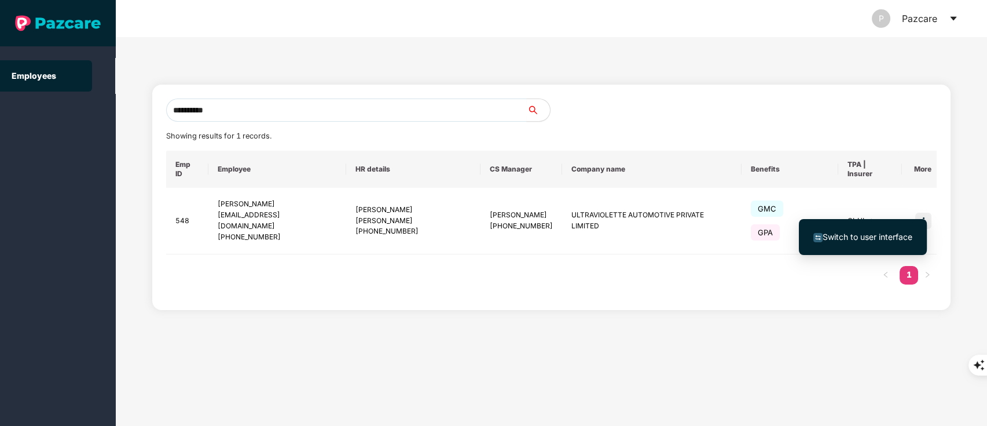
click at [876, 239] on span "Switch to user interface" at bounding box center [868, 237] width 90 height 10
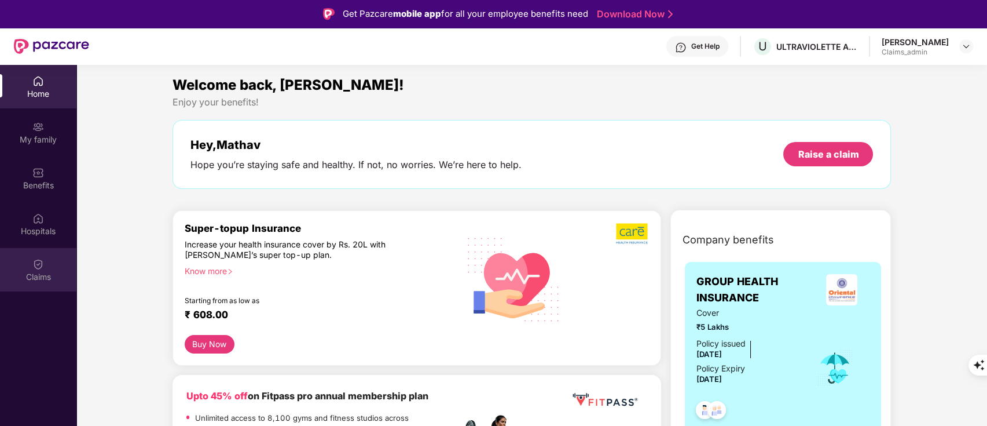
click at [32, 269] on div "Claims" at bounding box center [38, 269] width 76 height 43
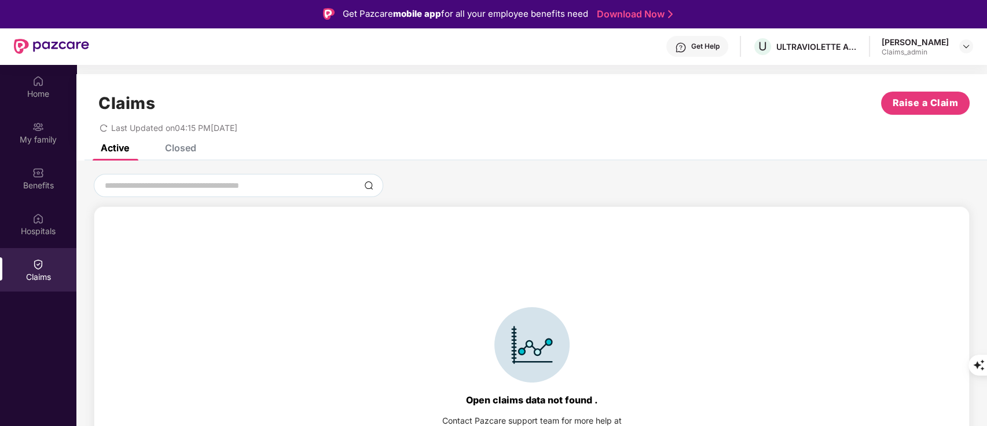
click at [169, 146] on div "Closed" at bounding box center [180, 148] width 31 height 12
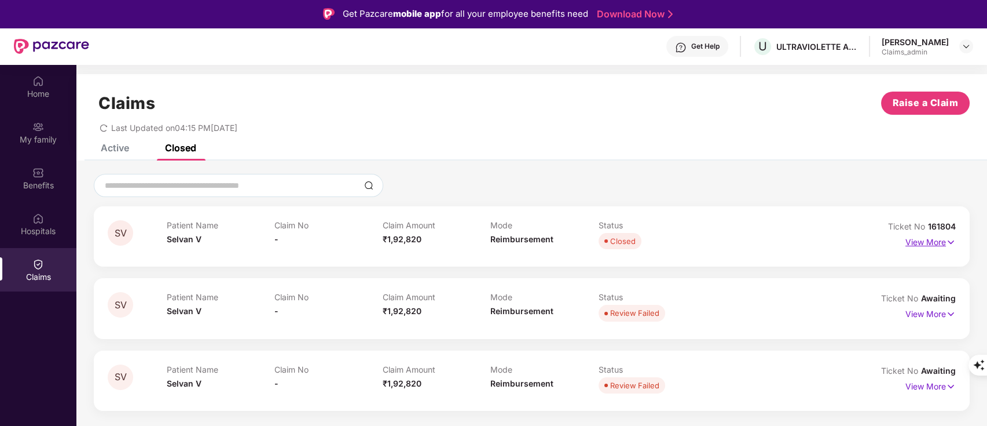
click at [932, 241] on p "View More" at bounding box center [931, 241] width 50 height 16
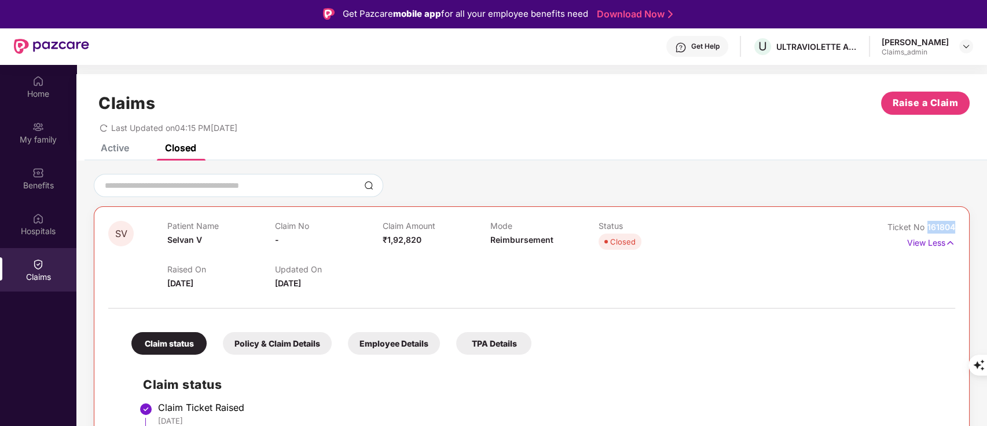
drag, startPoint x: 924, startPoint y: 222, endPoint x: 961, endPoint y: 223, distance: 37.1
click at [961, 223] on div "SV Patient Name Selvan V Claim No - Claim Amount ₹1,92,820 Mode Reimbursement S…" at bounding box center [532, 406] width 876 height 401
copy span "161804"
click at [36, 181] on div "Benefits" at bounding box center [38, 186] width 76 height 12
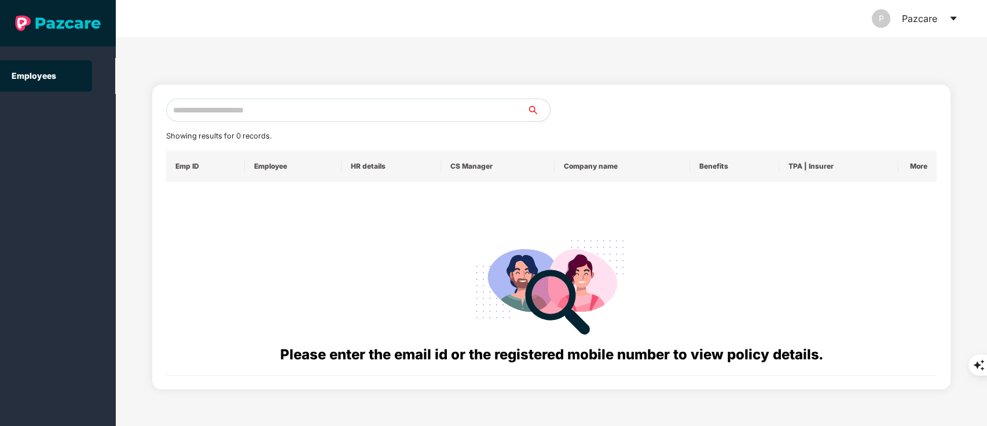
click at [199, 116] on input "text" at bounding box center [346, 109] width 361 height 23
paste input "**********"
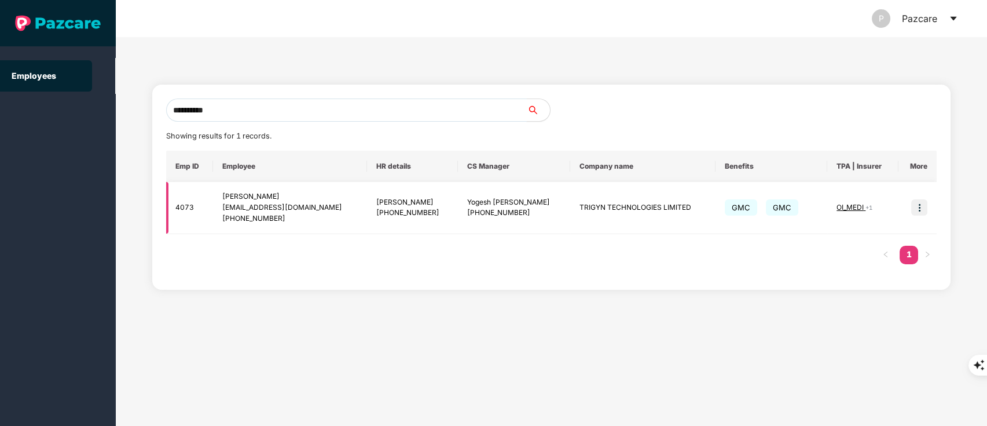
type input "**********"
click at [917, 204] on img at bounding box center [920, 207] width 16 height 16
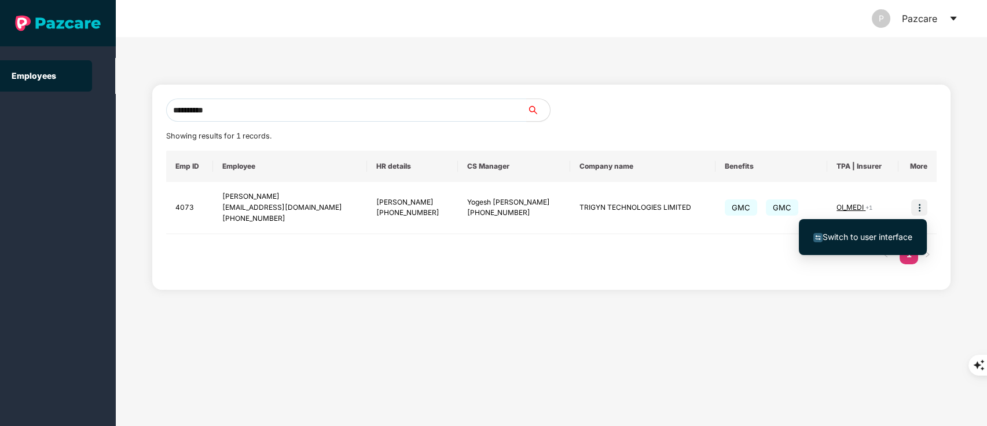
click at [874, 235] on span "Switch to user interface" at bounding box center [868, 237] width 90 height 10
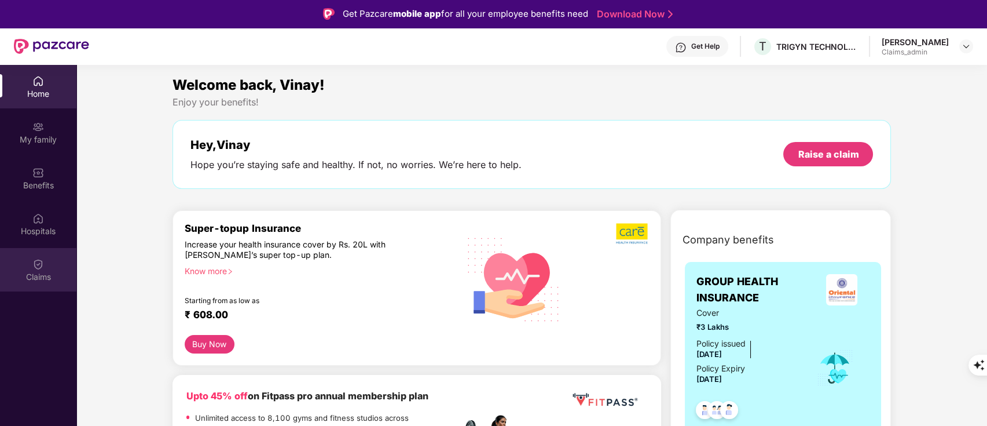
click at [39, 266] on img at bounding box center [38, 264] width 12 height 12
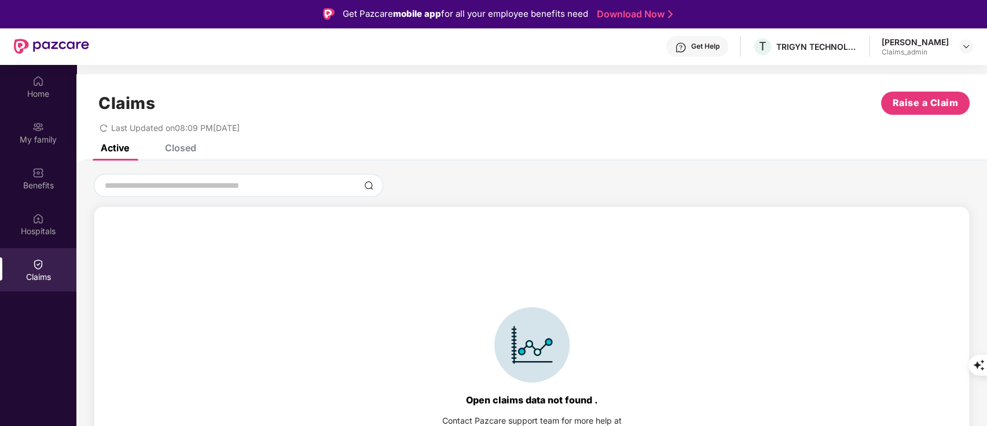
click at [177, 148] on div "Closed" at bounding box center [180, 148] width 31 height 12
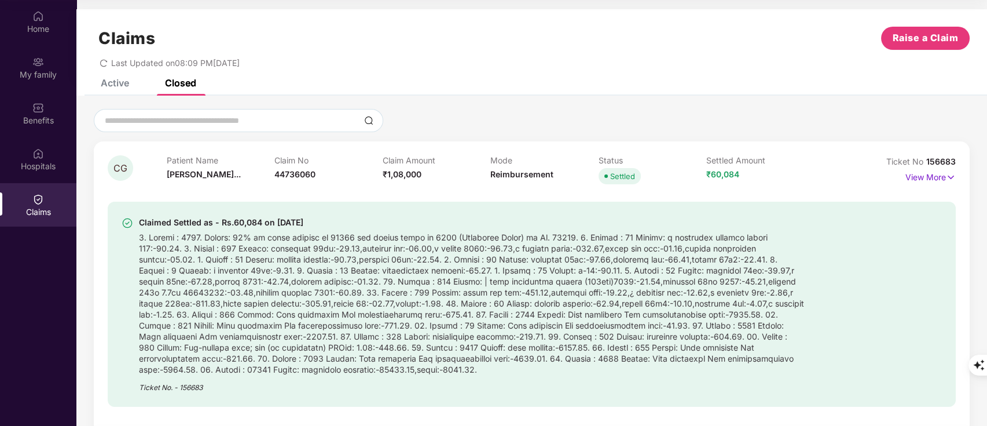
click at [111, 78] on div "Claims Raise a Claim Last Updated on 08:09 PM[DATE]" at bounding box center [531, 44] width 911 height 70
click at [126, 90] on div "Active" at bounding box center [106, 82] width 46 height 25
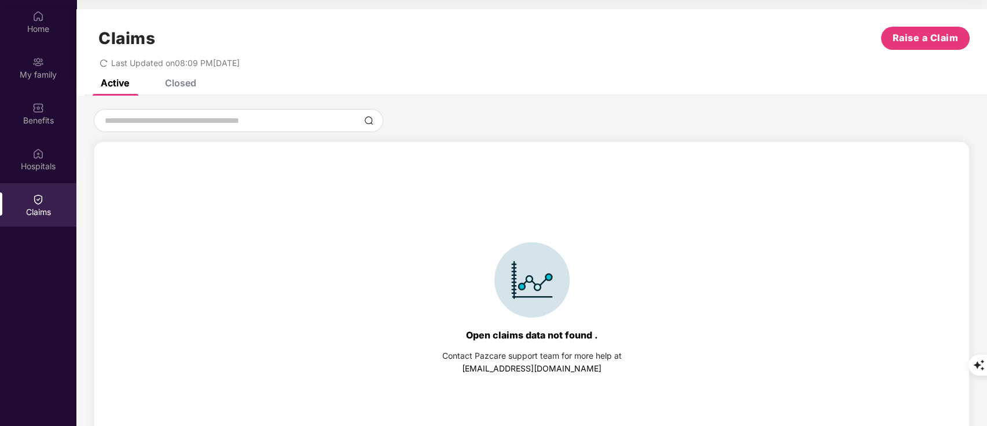
click at [181, 89] on div "Closed" at bounding box center [172, 82] width 49 height 25
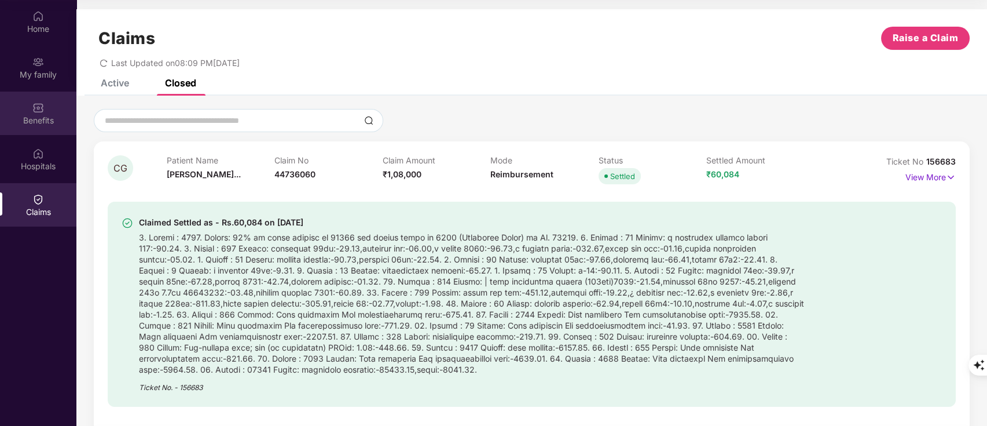
click at [49, 111] on div "Benefits" at bounding box center [38, 113] width 76 height 43
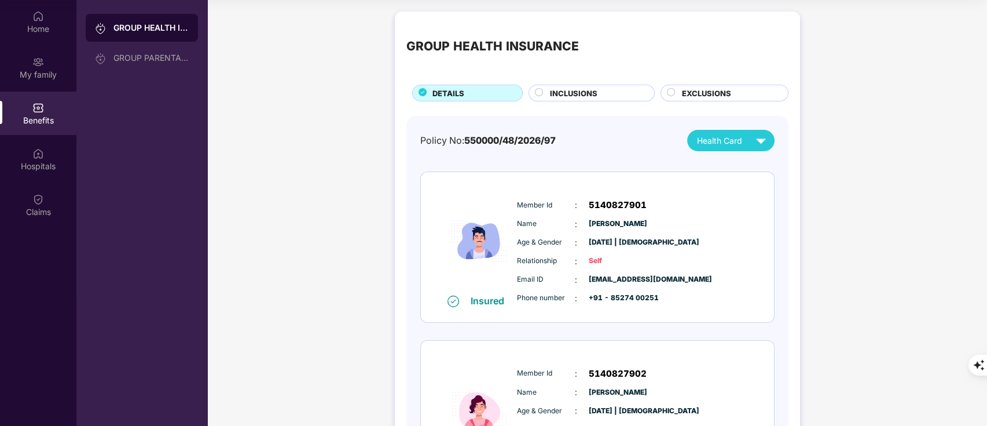
click at [557, 79] on div "GROUP HEALTH INSURANCE DETAILS INCLUSIONS EXCLUSIONS" at bounding box center [598, 62] width 382 height 78
click at [559, 90] on span "INCLUSIONS" at bounding box center [573, 93] width 47 height 12
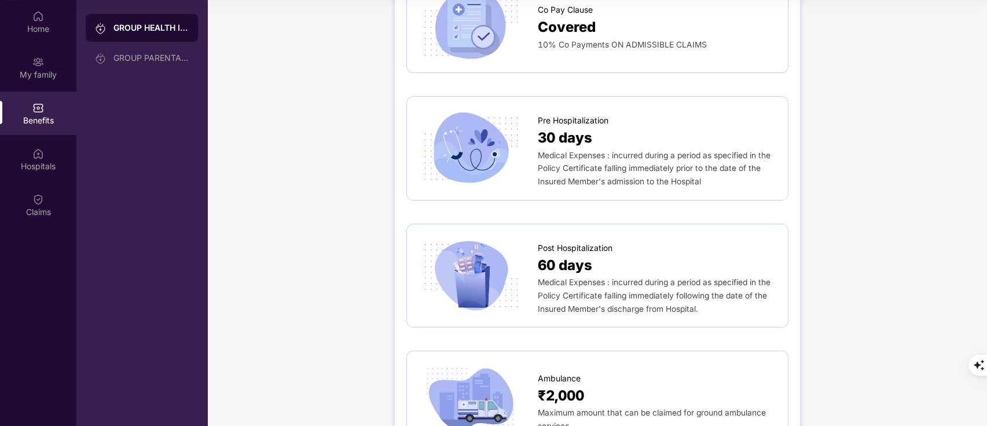
scroll to position [751, 0]
